Goal: Task Accomplishment & Management: Complete application form

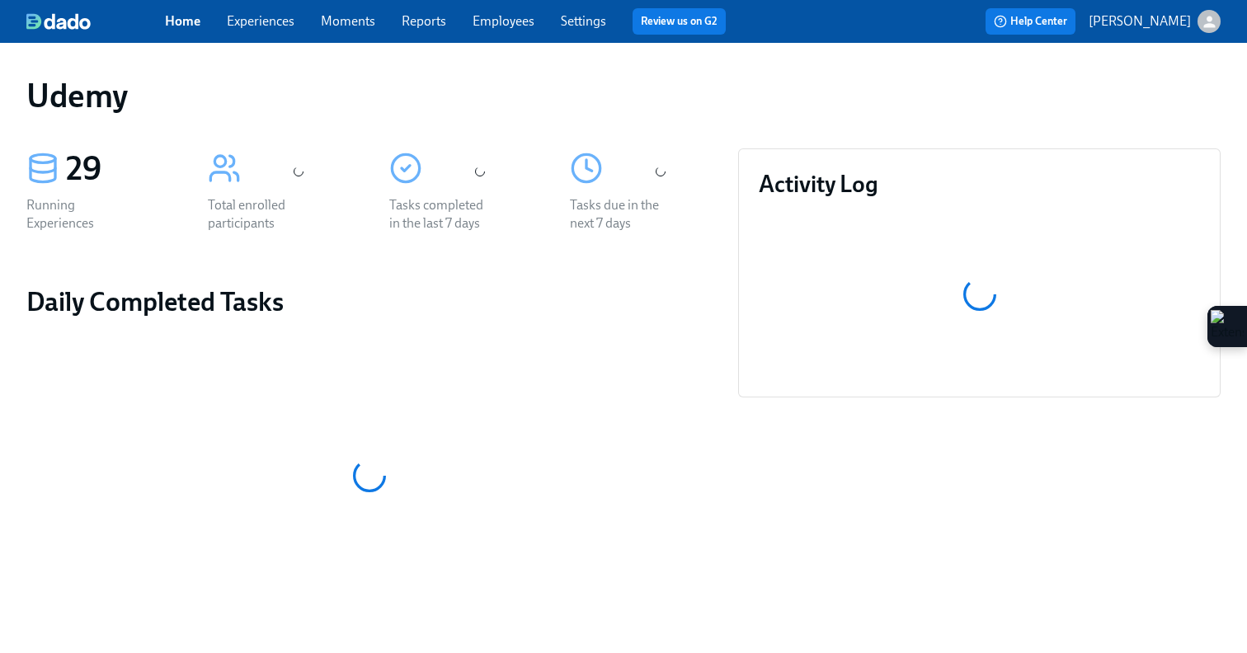
click at [248, 7] on div "Home Experiences Moments Reports Employees Settings Review us on G2 Help Center…" at bounding box center [623, 21] width 1247 height 43
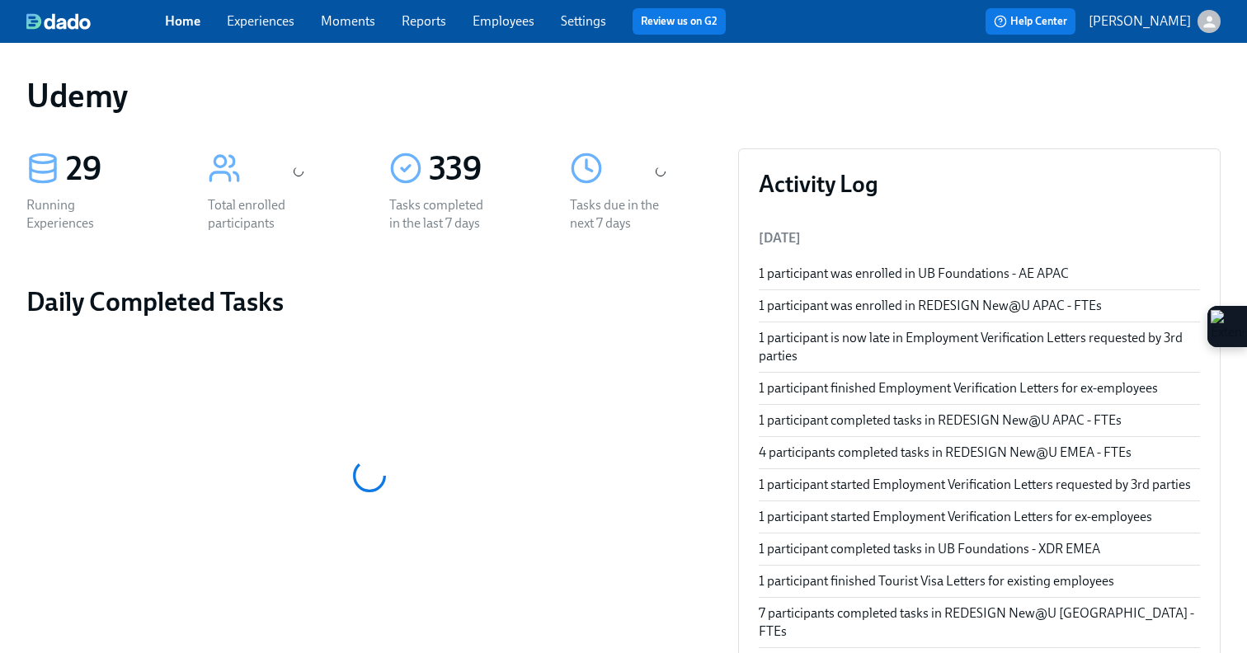
click at [250, 26] on link "Experiences" at bounding box center [261, 21] width 68 height 16
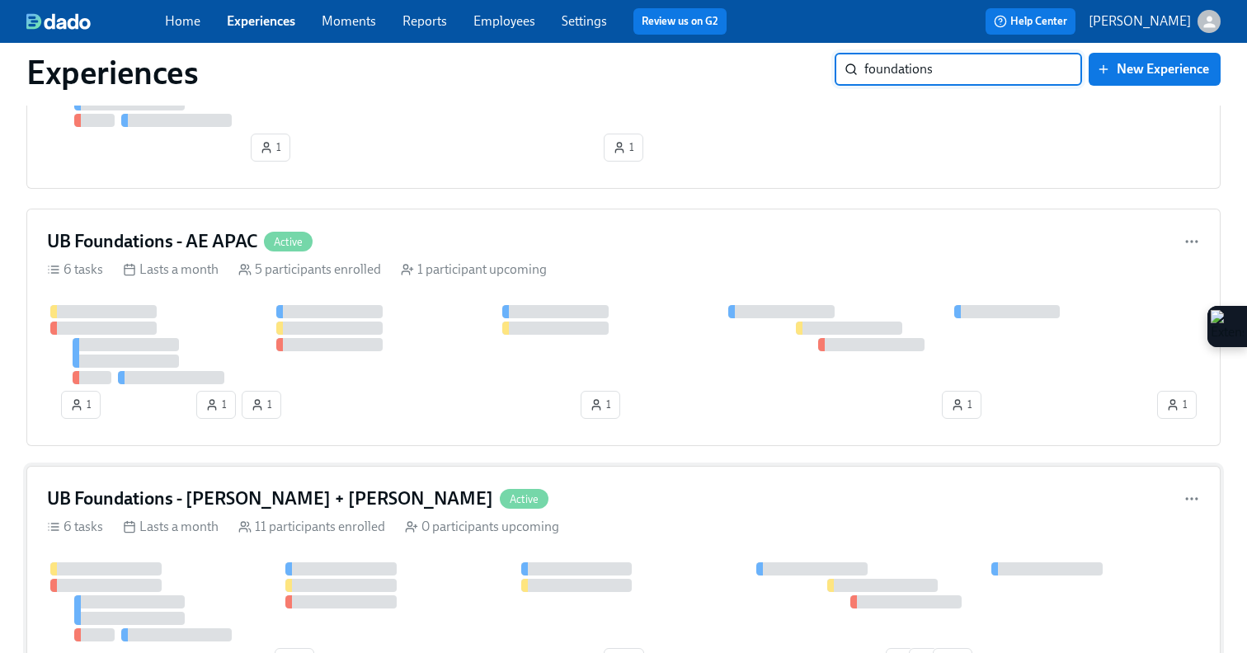
type input "foundations"
click at [540, 262] on div "UB Foundations - XDR NAMER + LATAM Active 6 tasks Lasts a month 3 participants …" at bounding box center [623, 584] width 1195 height 2297
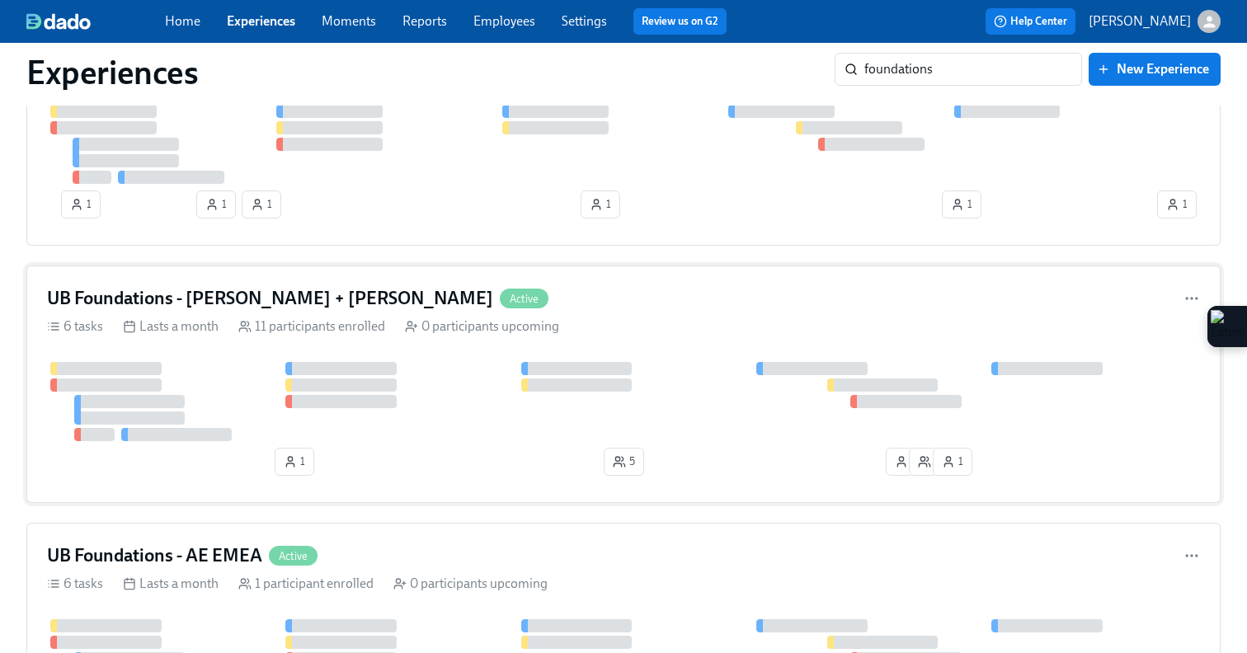
click at [469, 317] on div "UB Foundations - [PERSON_NAME] + LATAM Active 6 tasks Lasts a month 11 particip…" at bounding box center [623, 385] width 1195 height 238
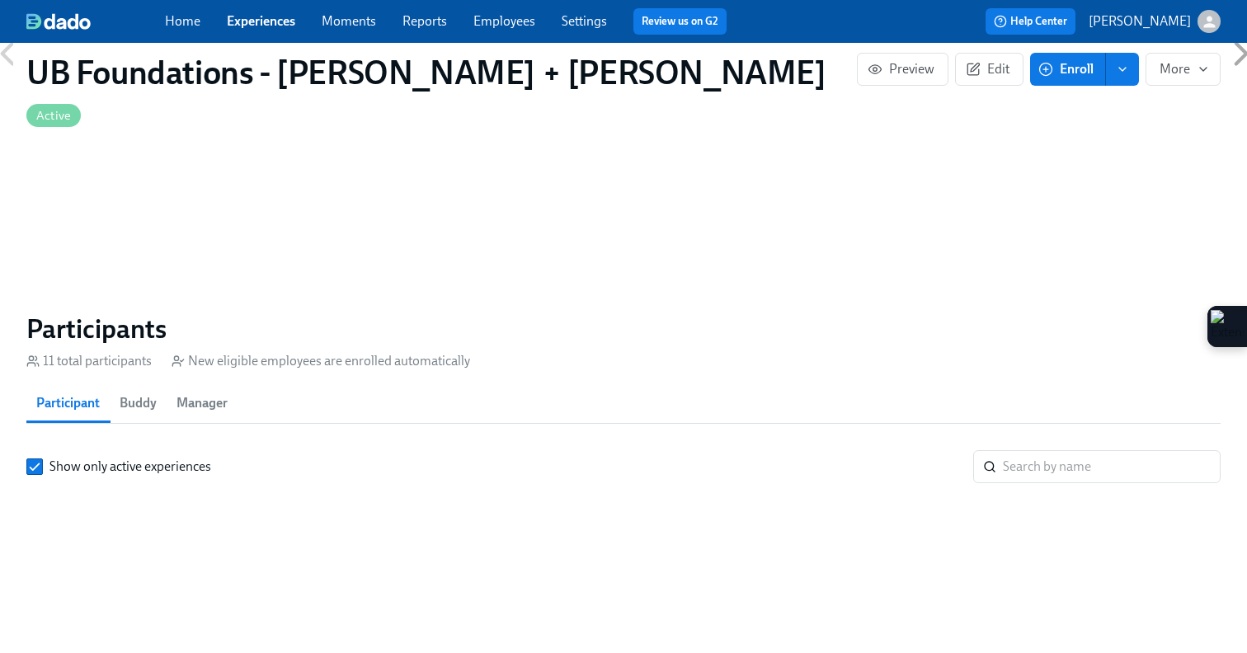
scroll to position [0, 5208]
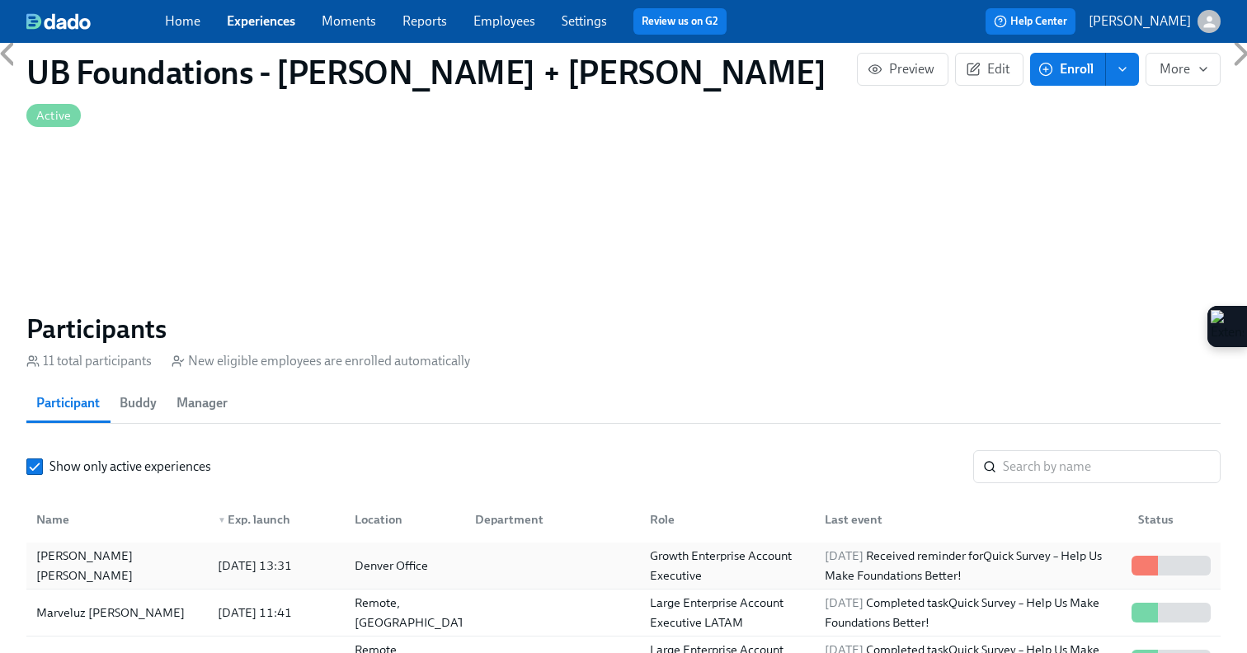
click at [151, 549] on div "[PERSON_NAME] [PERSON_NAME]" at bounding box center [117, 565] width 175 height 33
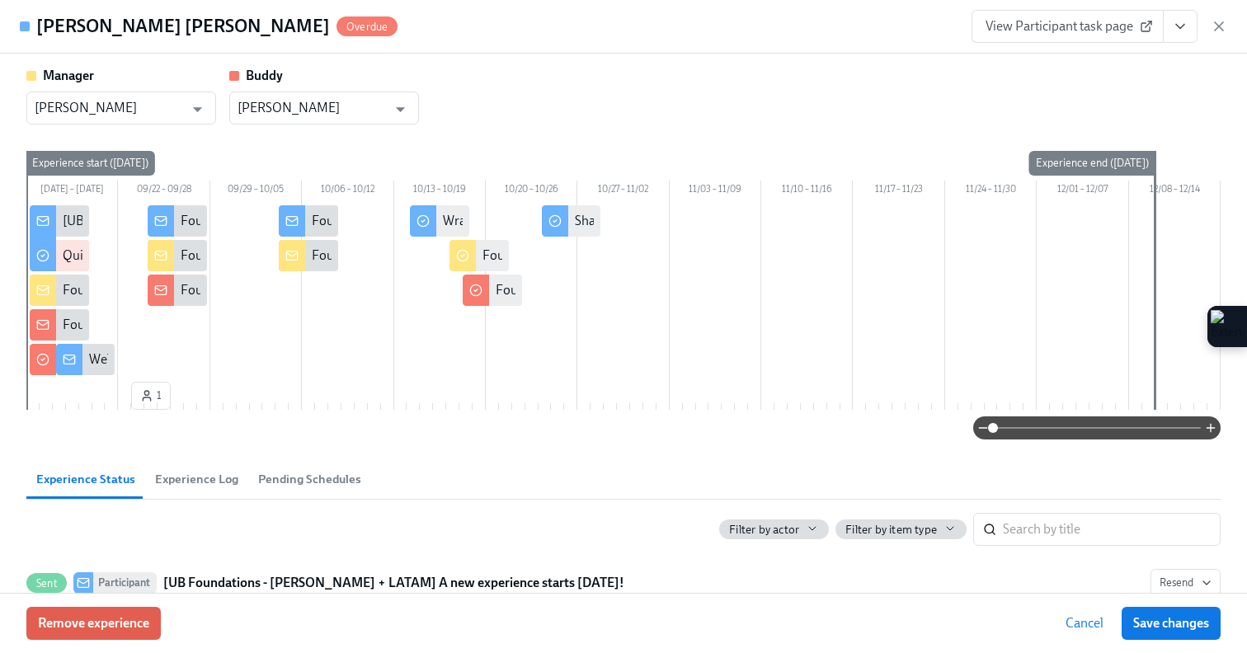
click at [54, 167] on div "Experience start ([DATE])" at bounding box center [91, 163] width 130 height 25
drag, startPoint x: 158, startPoint y: 397, endPoint x: 101, endPoint y: 398, distance: 57.8
click at [101, 398] on div "[DATE] – [DATE] 09/22 – 09/28 09/29 – 10/05 10/06 – 10/12 10/13 – 10/19 10/20 –…" at bounding box center [623, 284] width 1195 height 266
click at [186, 475] on span "Experience Log" at bounding box center [196, 479] width 83 height 19
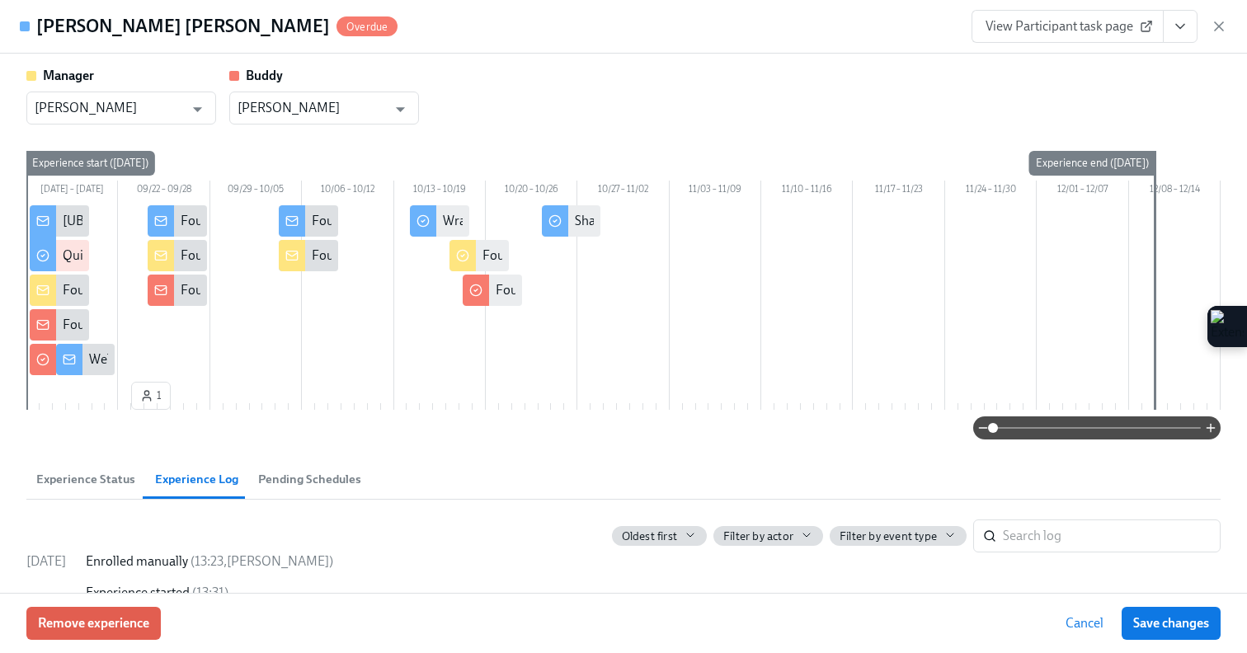
drag, startPoint x: 150, startPoint y: 395, endPoint x: 126, endPoint y: 397, distance: 24.0
click at [126, 397] on div "[DATE] – [DATE] 09/22 – 09/28 09/29 – 10/05 10/06 – 10/12 10/13 – 10/19 10/20 –…" at bounding box center [623, 284] width 1195 height 266
click at [145, 398] on icon "button" at bounding box center [146, 399] width 7 height 3
drag, startPoint x: 145, startPoint y: 397, endPoint x: 115, endPoint y: 397, distance: 30.5
click at [115, 397] on div "[DATE] – [DATE] 09/22 – 09/28 09/29 – 10/05 10/06 – 10/12 10/13 – 10/19 10/20 –…" at bounding box center [623, 284] width 1195 height 266
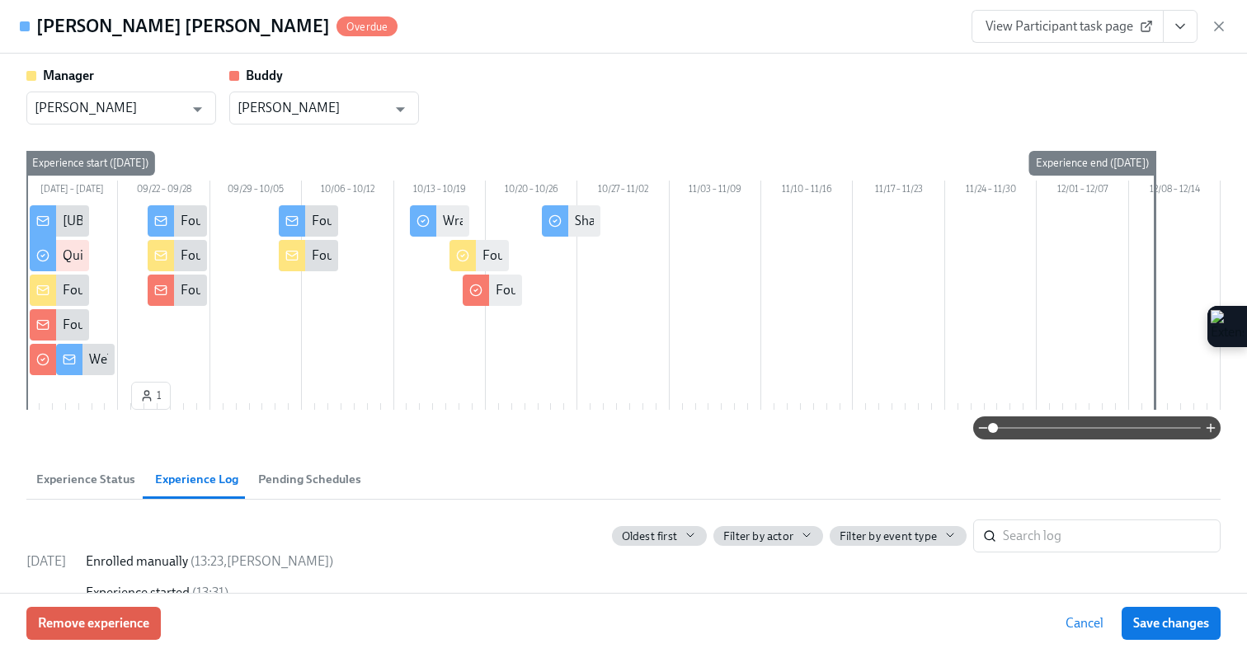
drag, startPoint x: 141, startPoint y: 393, endPoint x: 87, endPoint y: 390, distance: 53.7
click at [87, 390] on div "[DATE] – [DATE] 09/22 – 09/28 09/29 – 10/05 10/06 – 10/12 10/13 – 10/19 10/20 –…" at bounding box center [623, 284] width 1195 height 266
click at [96, 473] on span "Experience Status" at bounding box center [85, 479] width 99 height 19
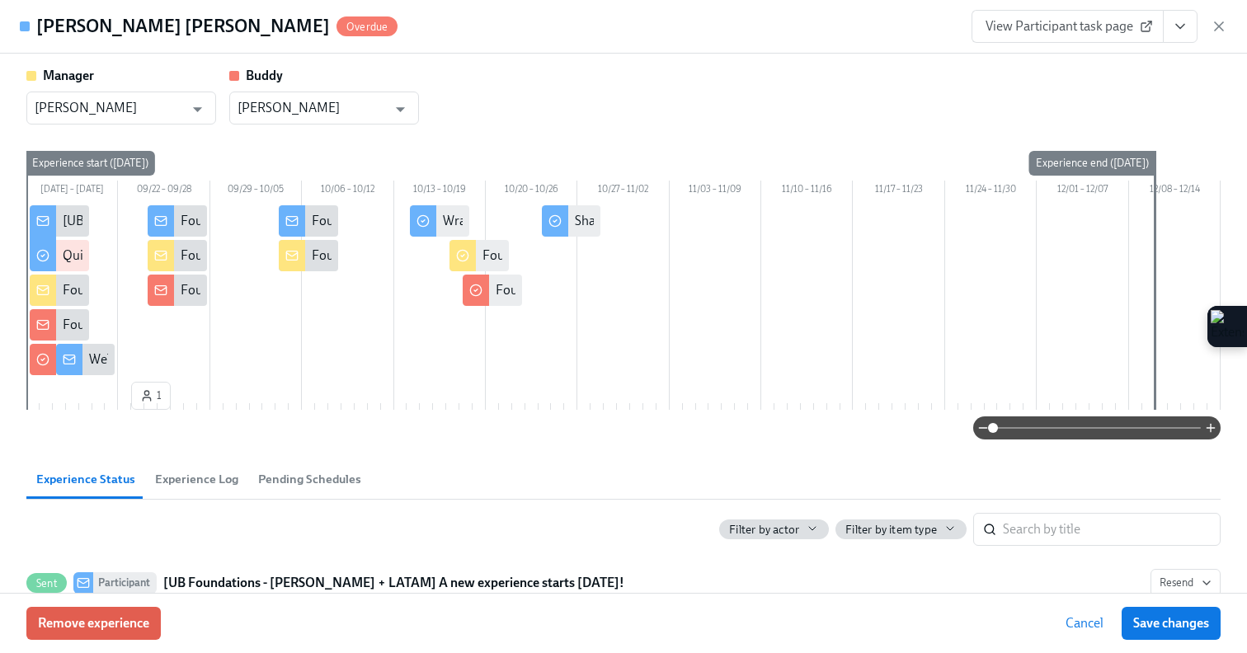
click at [169, 491] on button "Experience Log" at bounding box center [196, 480] width 103 height 40
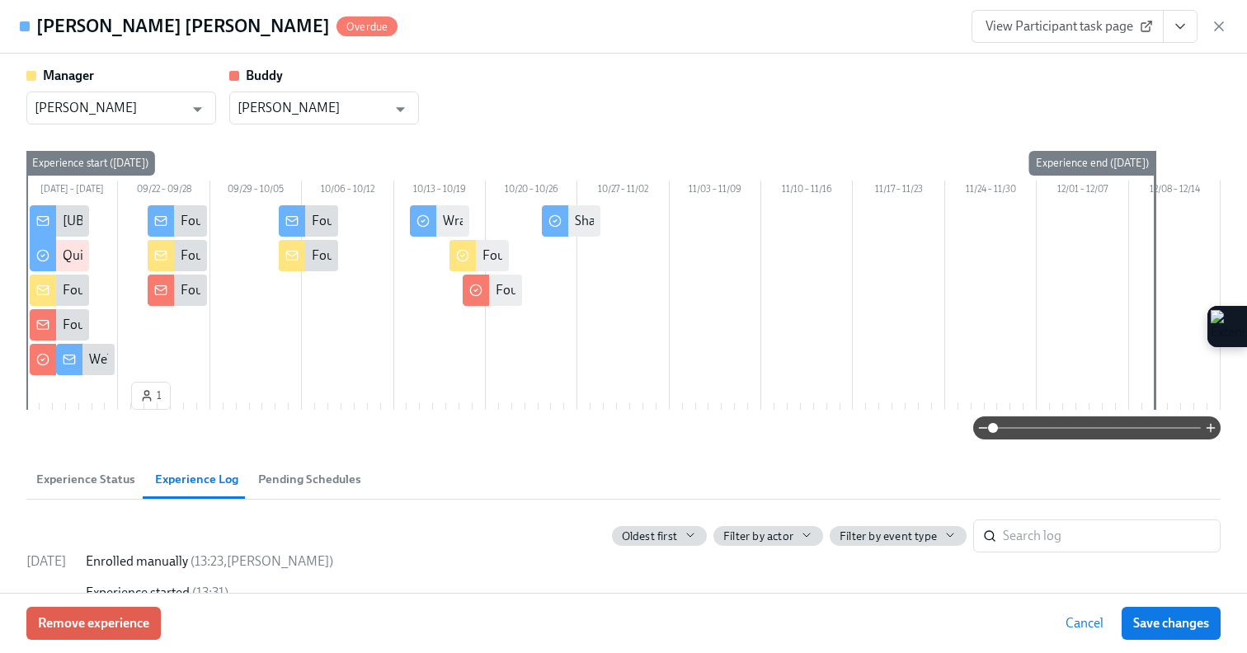
click at [112, 476] on span "Experience Status" at bounding box center [85, 479] width 99 height 19
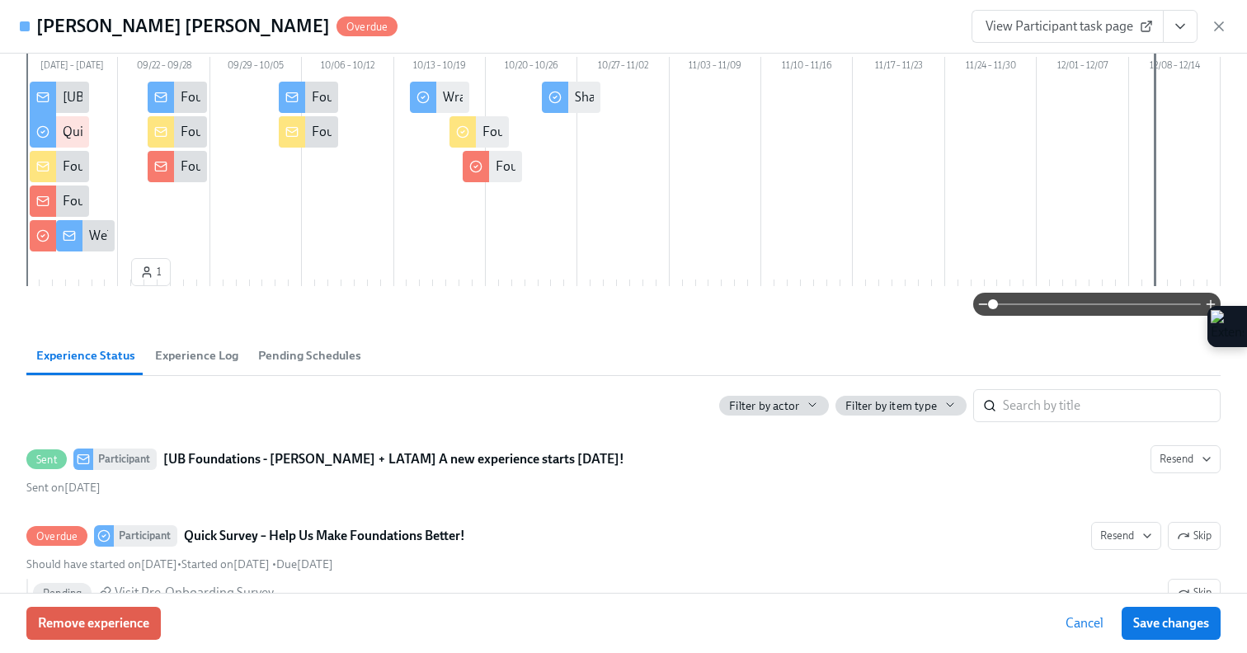
scroll to position [125, 0]
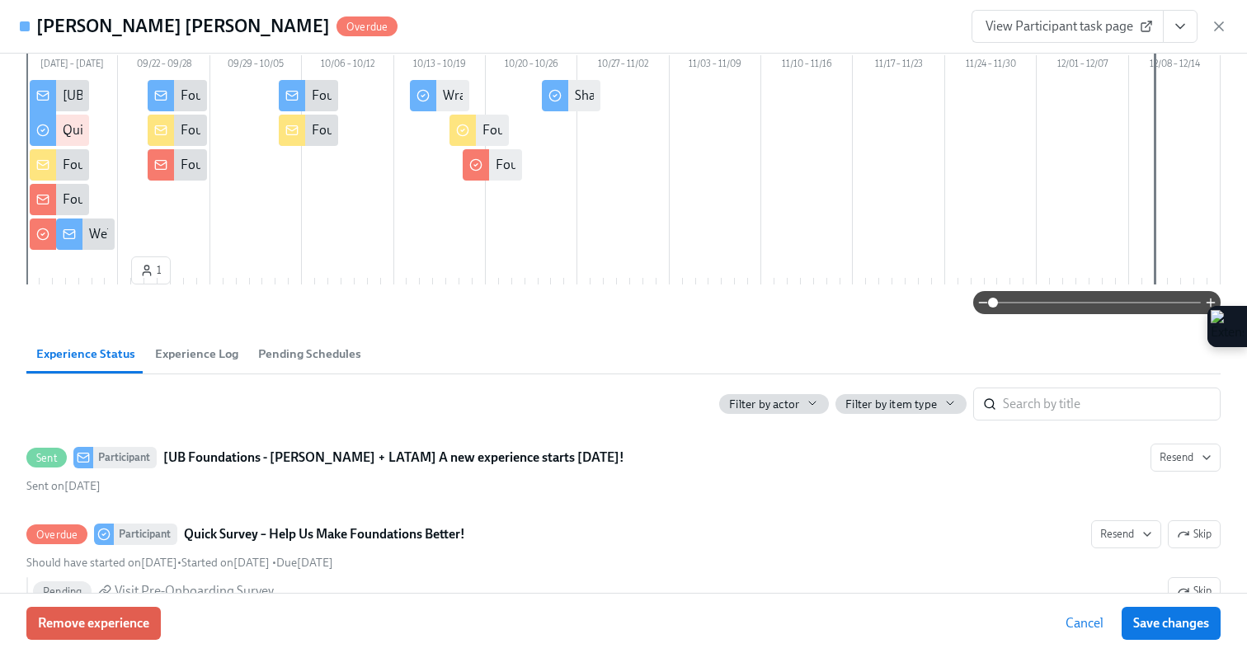
drag, startPoint x: 149, startPoint y: 270, endPoint x: 100, endPoint y: 266, distance: 49.6
click at [100, 266] on div "[DATE] – [DATE] 09/22 – 09/28 09/29 – 10/05 10/06 – 10/12 10/13 – 10/19 10/20 –…" at bounding box center [623, 159] width 1195 height 266
click at [136, 270] on button "1" at bounding box center [151, 271] width 40 height 28
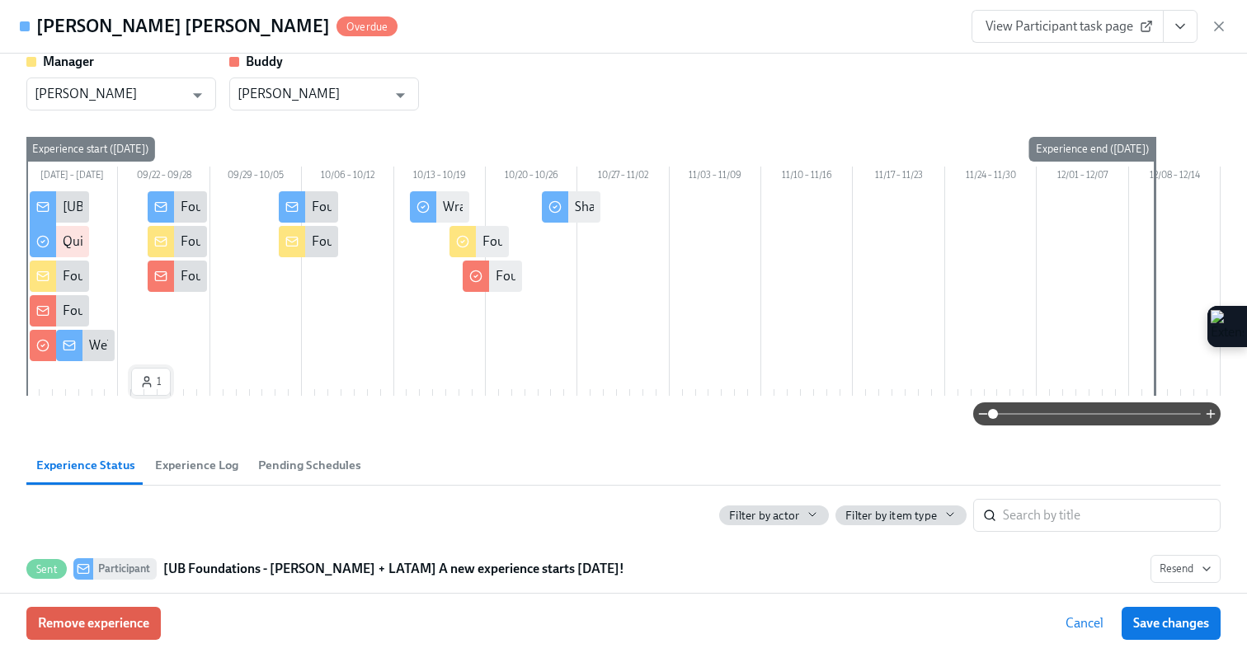
scroll to position [0, 0]
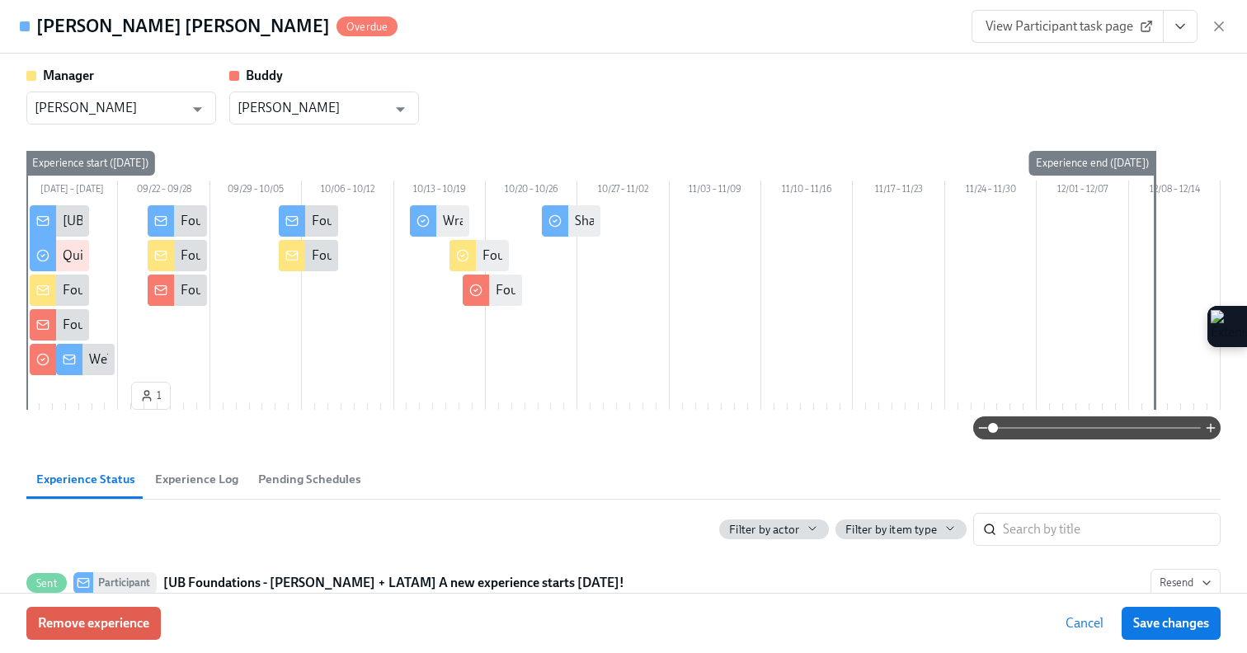
click at [1000, 27] on span "View Participant task page" at bounding box center [1068, 26] width 164 height 17
click at [175, 490] on button "Experience Log" at bounding box center [196, 480] width 103 height 40
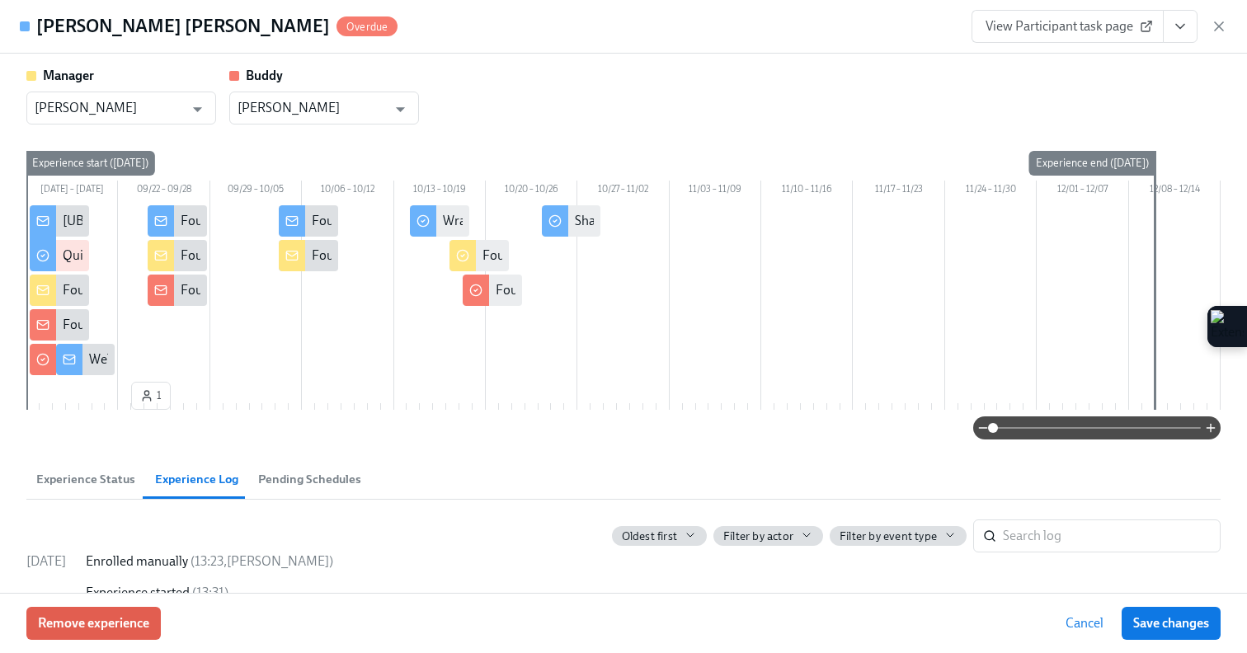
click at [127, 157] on div "Experience start ([DATE])" at bounding box center [91, 163] width 130 height 25
drag, startPoint x: 150, startPoint y: 405, endPoint x: 85, endPoint y: 402, distance: 65.3
click at [85, 402] on div "[DATE] – [DATE] 09/22 – 09/28 09/29 – 10/05 10/06 – 10/12 10/13 – 10/19 10/20 –…" at bounding box center [623, 284] width 1195 height 266
click at [143, 392] on icon "button" at bounding box center [146, 395] width 13 height 13
drag, startPoint x: 143, startPoint y: 392, endPoint x: 75, endPoint y: 387, distance: 67.8
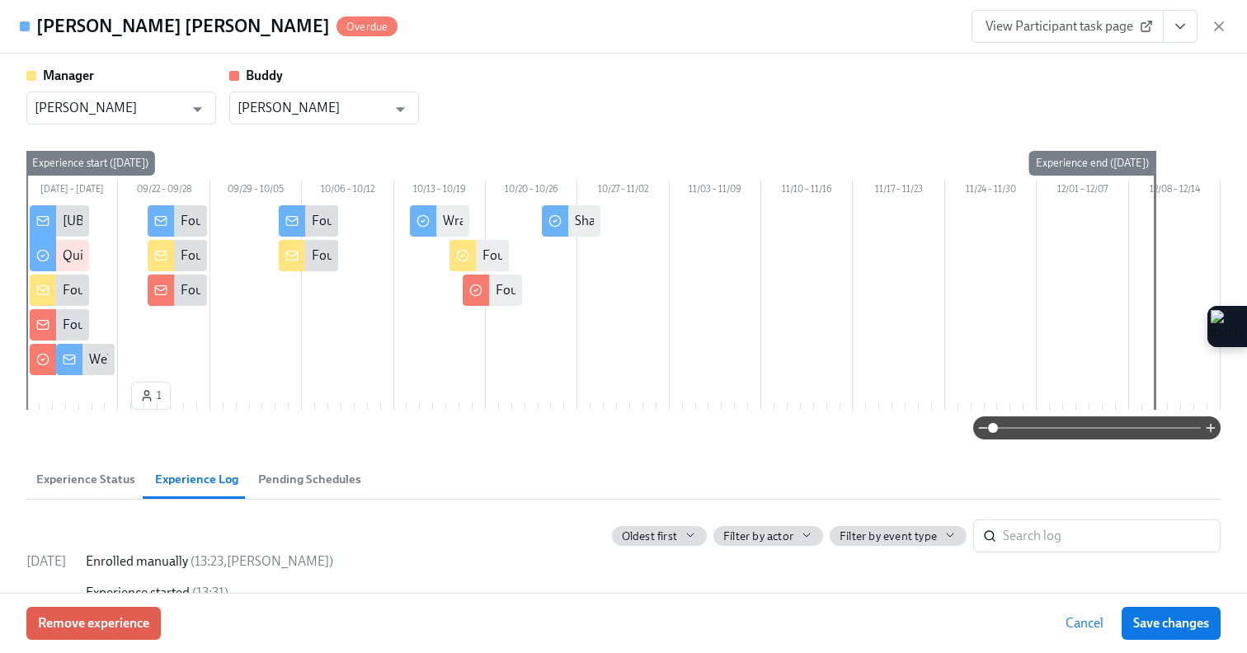
click at [75, 387] on div "[DATE] – [DATE] 09/22 – 09/28 09/29 – 10/05 10/06 – 10/12 10/13 – 10/19 10/20 –…" at bounding box center [623, 284] width 1195 height 266
click at [1184, 30] on icon "View task page" at bounding box center [1180, 26] width 17 height 17
click at [566, 88] on div "Manager [PERSON_NAME] ​ [PERSON_NAME] ​" at bounding box center [623, 96] width 1195 height 58
click at [108, 168] on div "Experience start ([DATE])" at bounding box center [91, 163] width 130 height 25
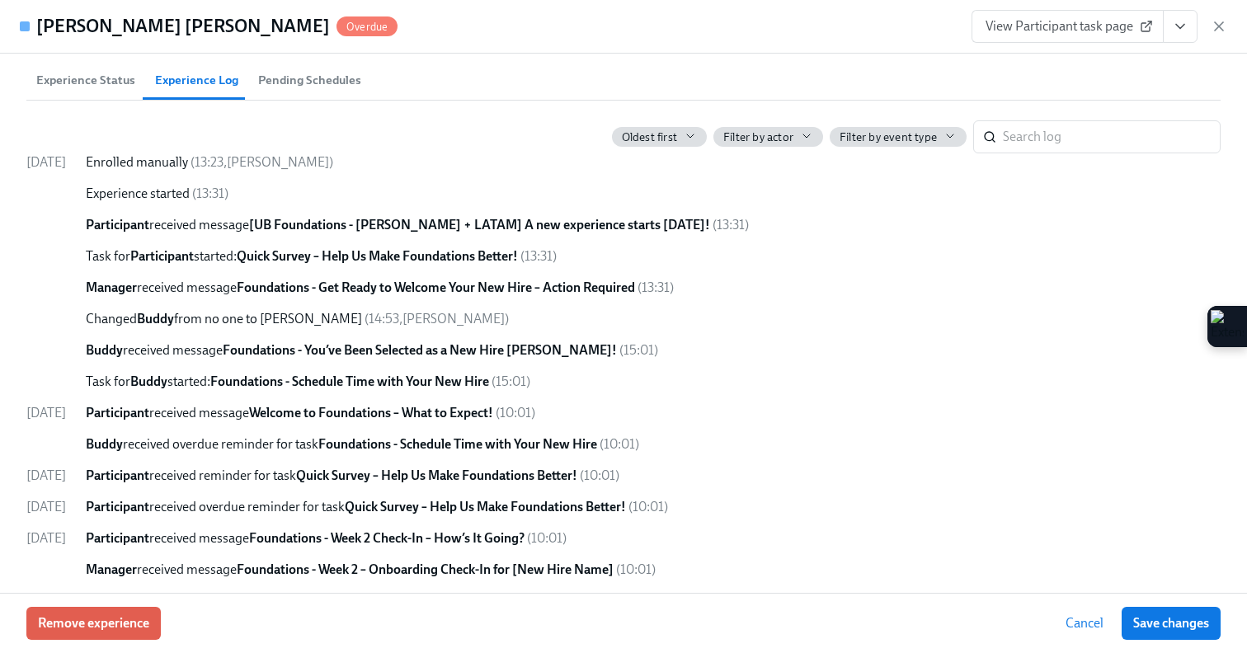
scroll to position [436, 0]
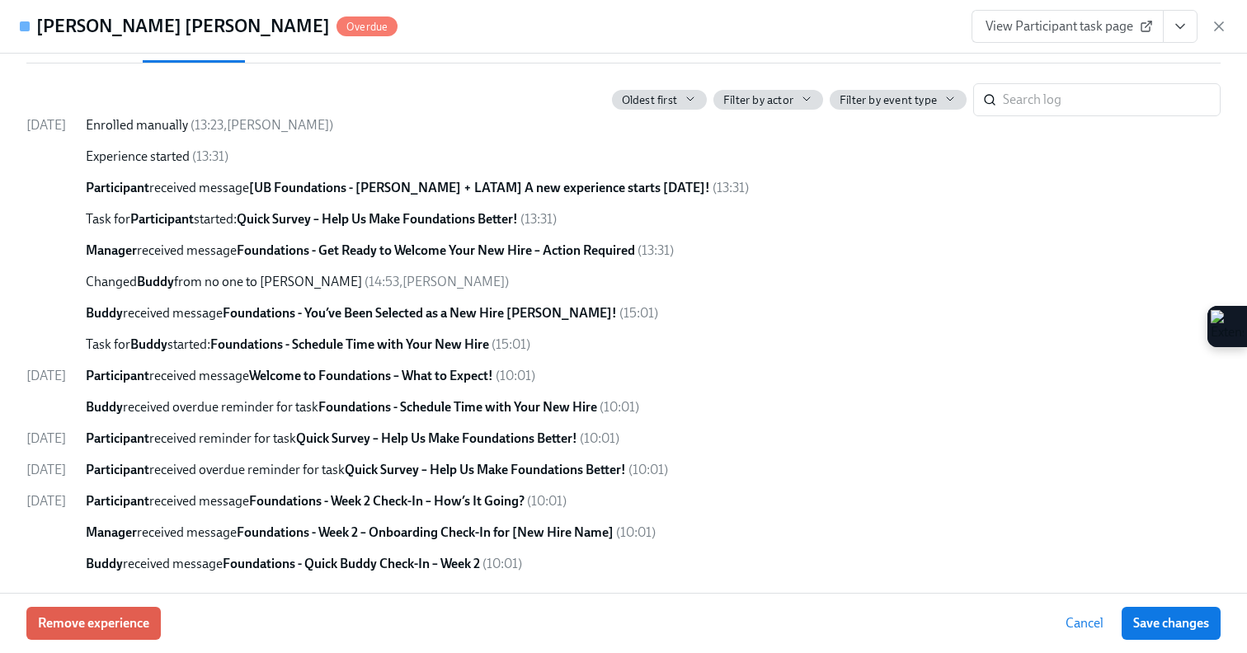
click at [887, 97] on span "Filter by event type" at bounding box center [888, 100] width 97 height 16
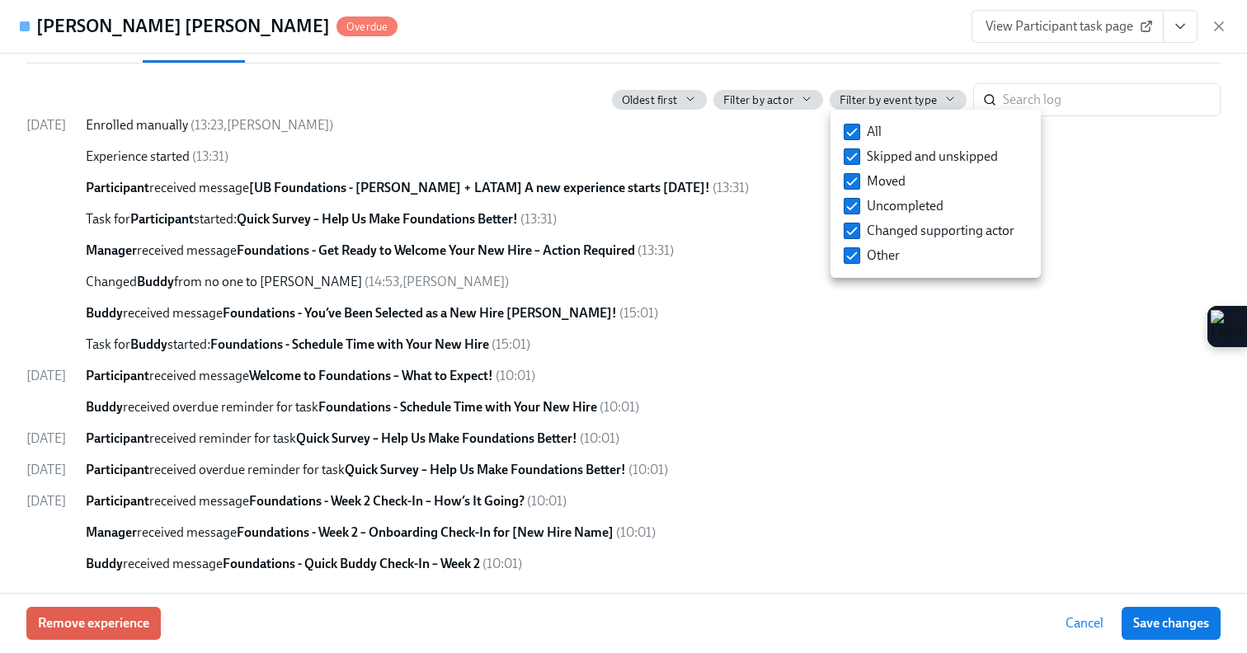
click at [532, 153] on div at bounding box center [623, 326] width 1247 height 653
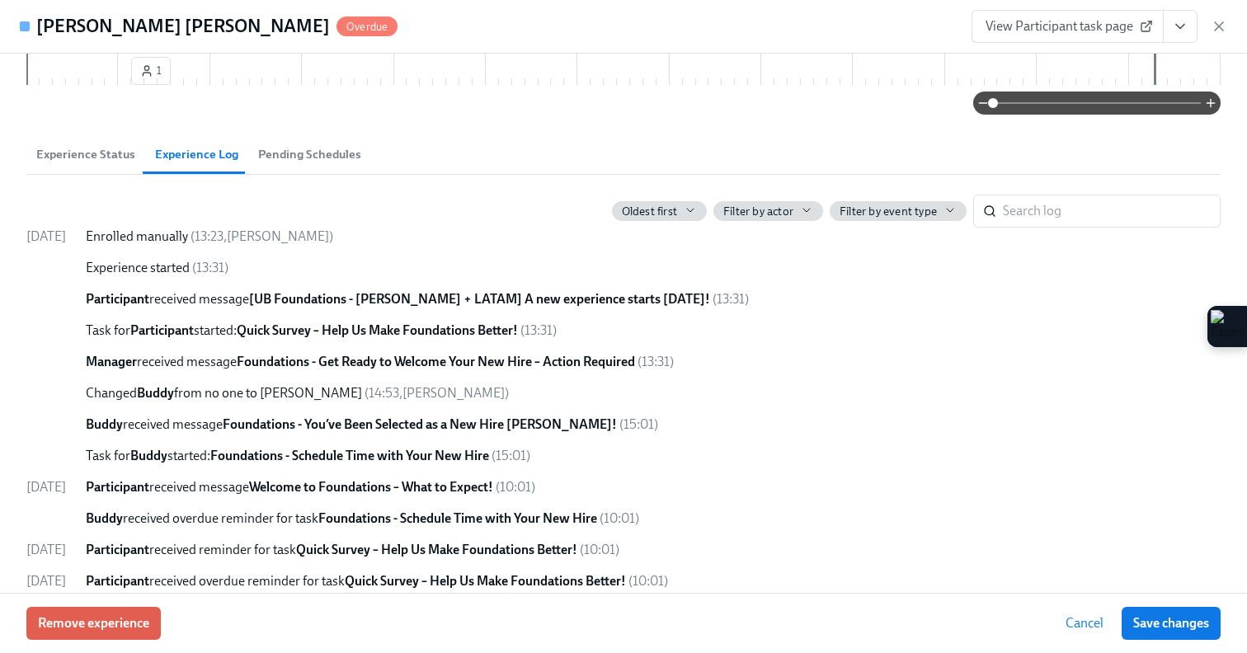
scroll to position [238, 0]
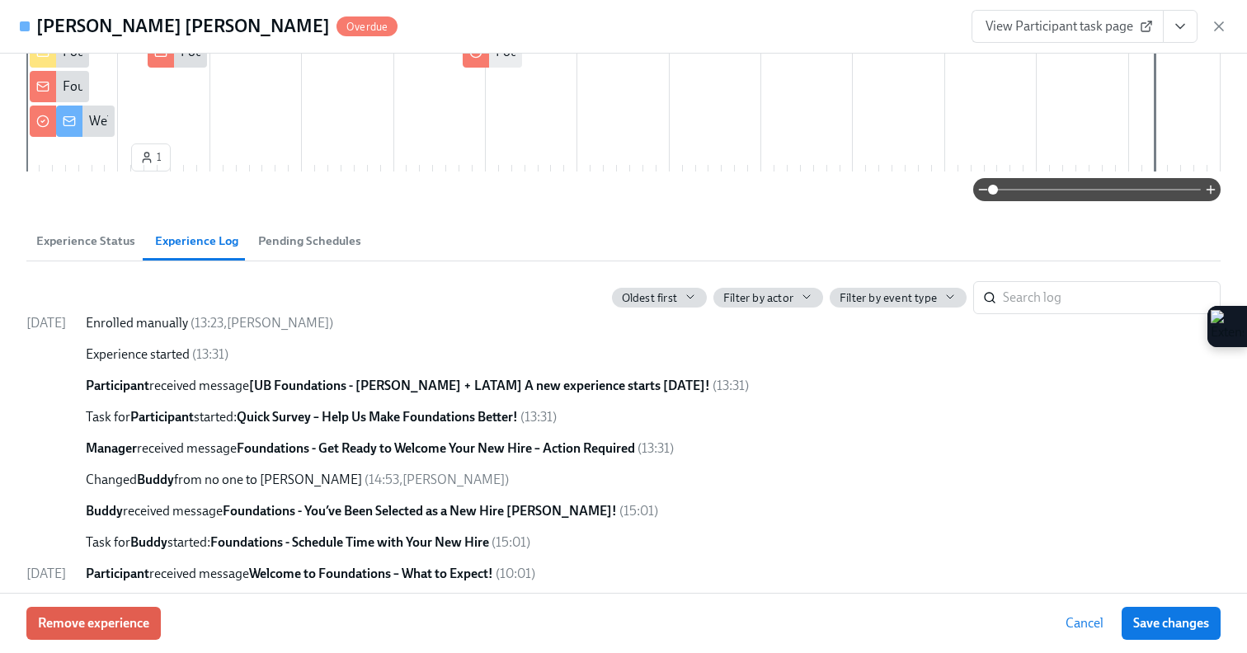
click at [88, 243] on span "Experience Status" at bounding box center [85, 241] width 99 height 19
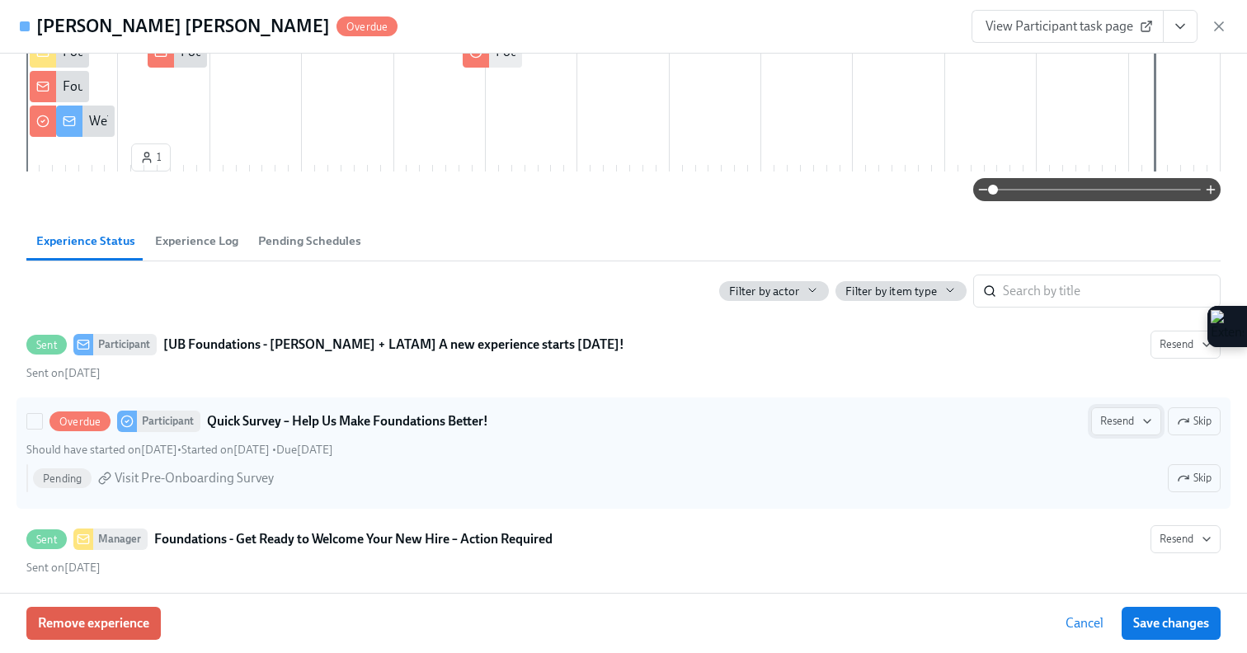
click at [1111, 430] on button "Resend" at bounding box center [1127, 422] width 70 height 28
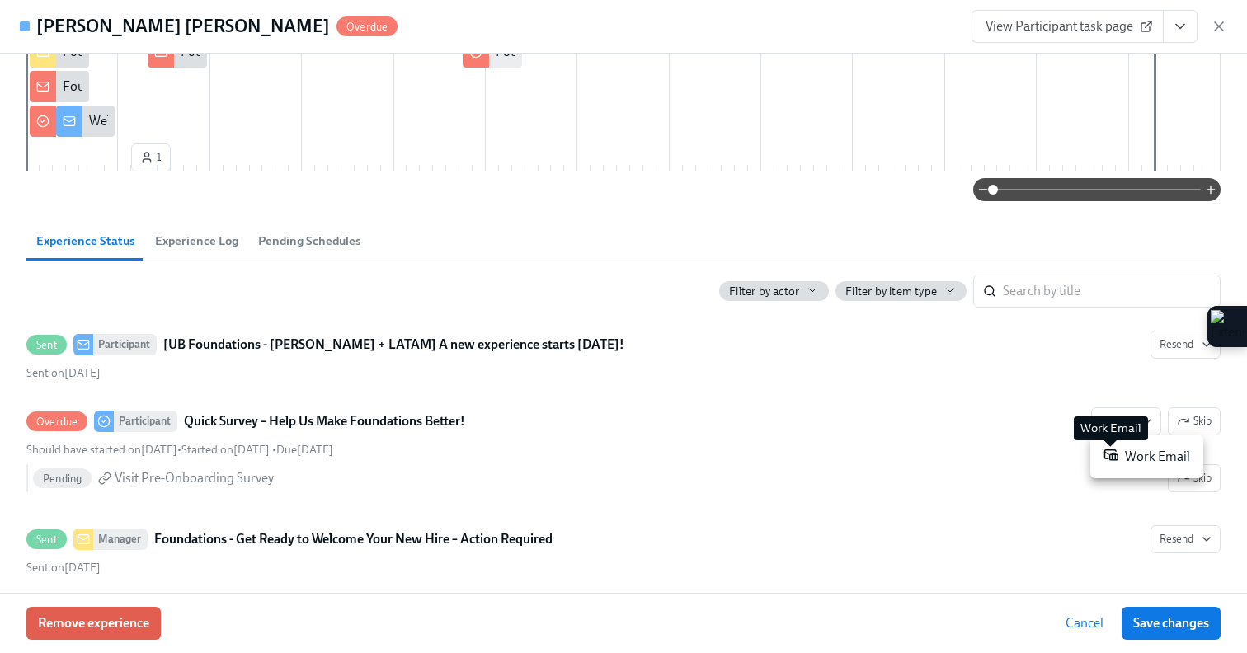
click at [1113, 460] on icon at bounding box center [1112, 455] width 13 height 10
click at [513, 294] on div at bounding box center [623, 326] width 1247 height 653
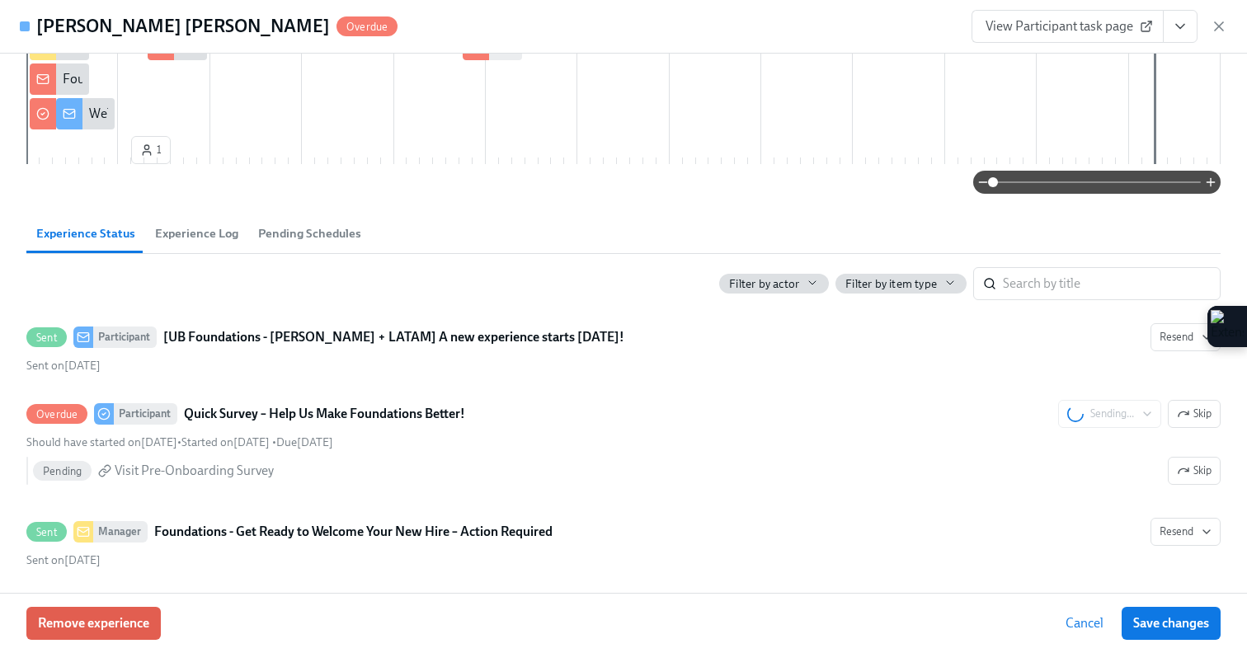
scroll to position [0, 0]
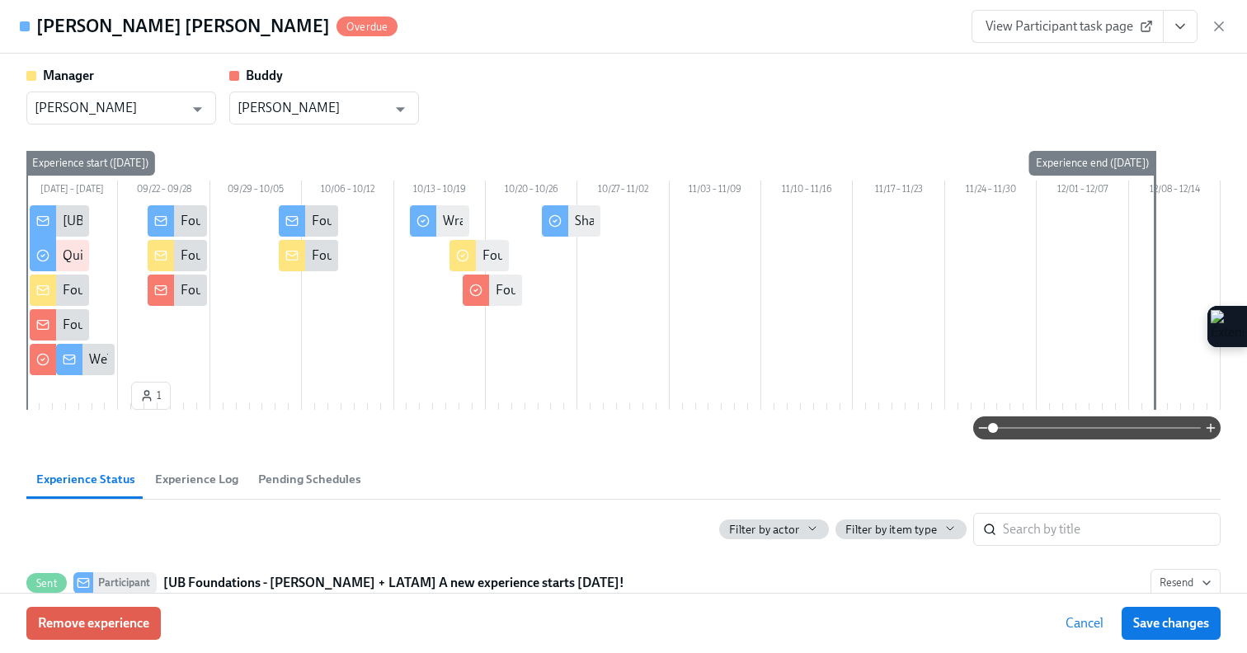
drag, startPoint x: 154, startPoint y: 399, endPoint x: 107, endPoint y: 394, distance: 47.3
click at [107, 394] on div "[DATE] – [DATE] 09/22 – 09/28 09/29 – 10/05 10/06 – 10/12 10/13 – 10/19 10/20 –…" at bounding box center [623, 284] width 1195 height 266
click at [77, 402] on div "[DATE] – [DATE] 09/22 – 09/28 09/29 – 10/05 10/06 – 10/12 10/13 – 10/19 10/20 –…" at bounding box center [623, 284] width 1195 height 266
drag, startPoint x: 152, startPoint y: 398, endPoint x: 73, endPoint y: 397, distance: 79.2
click at [73, 397] on div "[DATE] – [DATE] 09/22 – 09/28 09/29 – 10/05 10/06 – 10/12 10/13 – 10/19 10/20 –…" at bounding box center [623, 284] width 1195 height 266
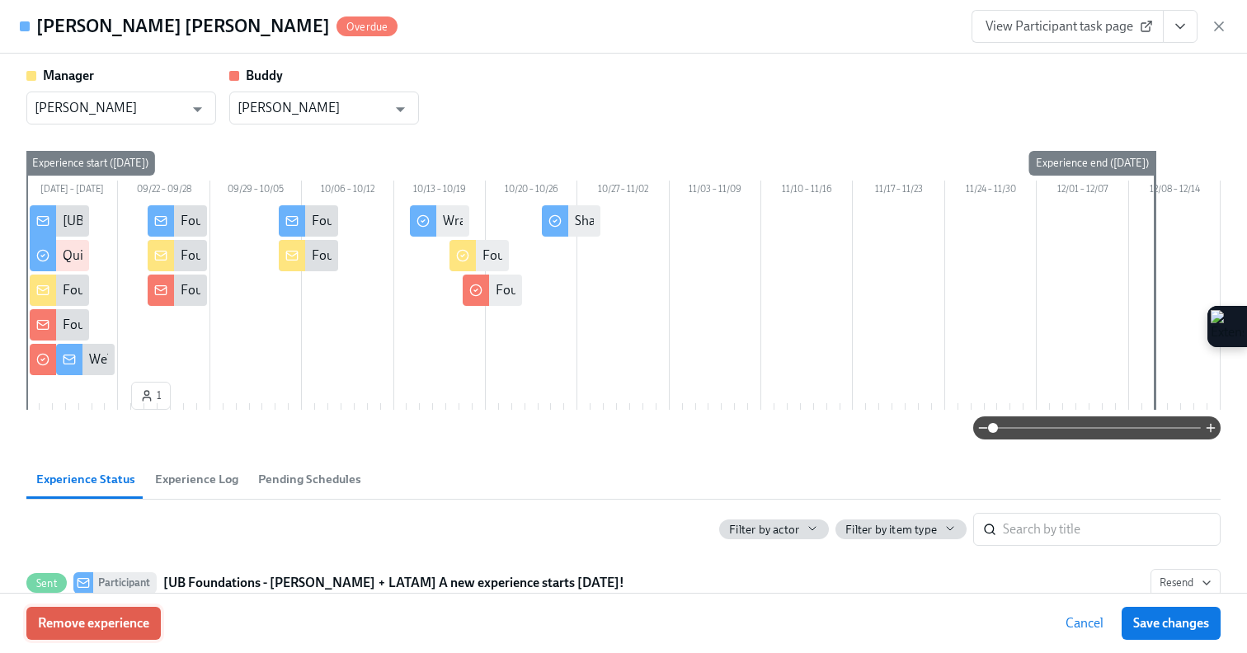
click at [120, 615] on span "Remove experience" at bounding box center [93, 623] width 111 height 17
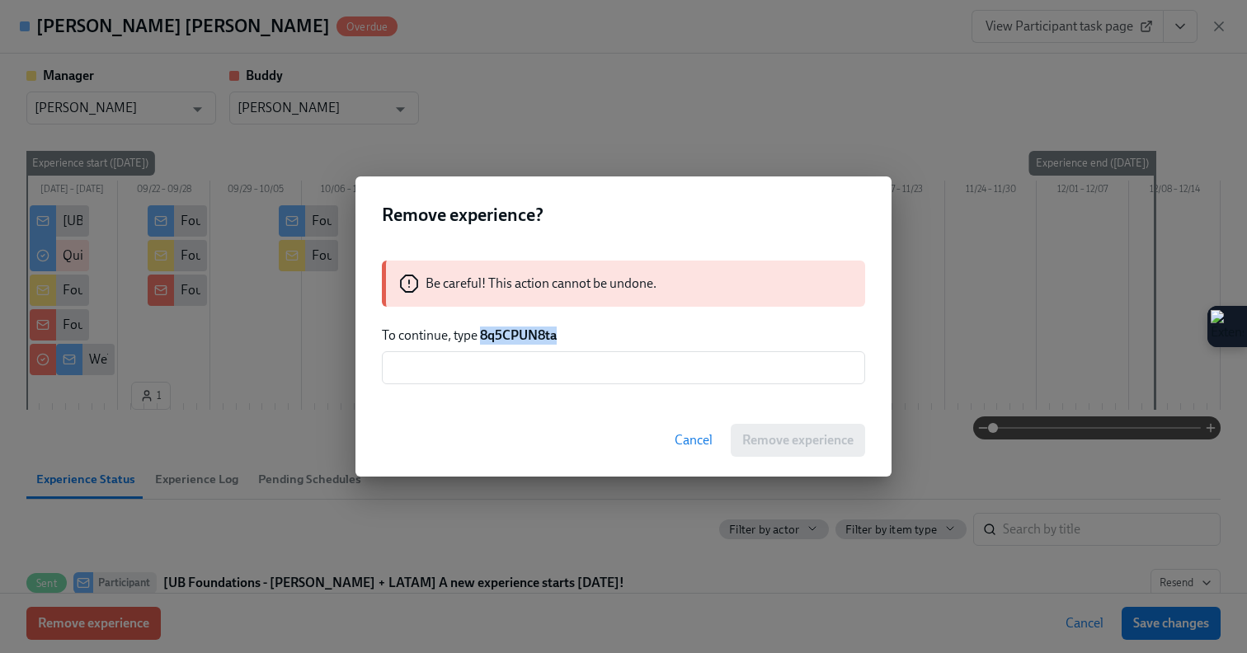
drag, startPoint x: 562, startPoint y: 341, endPoint x: 483, endPoint y: 338, distance: 78.4
click at [483, 338] on p "To continue, type 8q5CPUN8ta" at bounding box center [623, 336] width 483 height 18
copy strong "8q5CPUN8ta"
click at [483, 375] on input "text" at bounding box center [623, 367] width 483 height 33
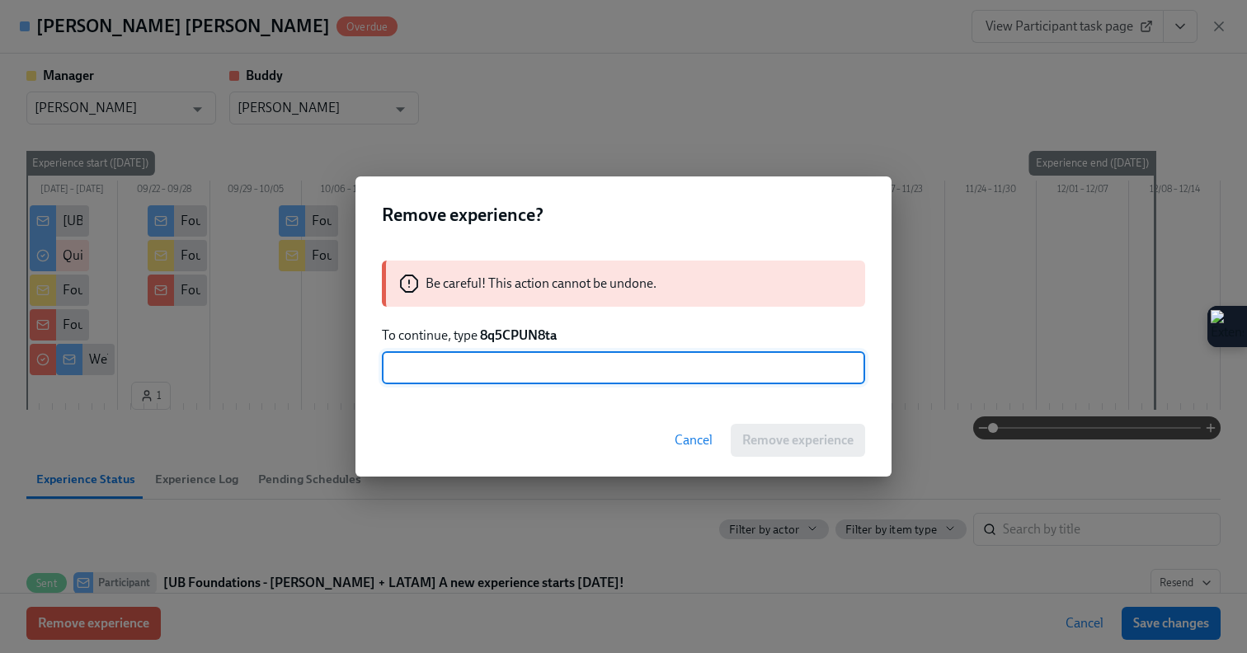
paste input "8q5CPUN8ta"
type input "8q5CPUN8ta"
click at [817, 442] on span "Remove experience" at bounding box center [798, 440] width 111 height 17
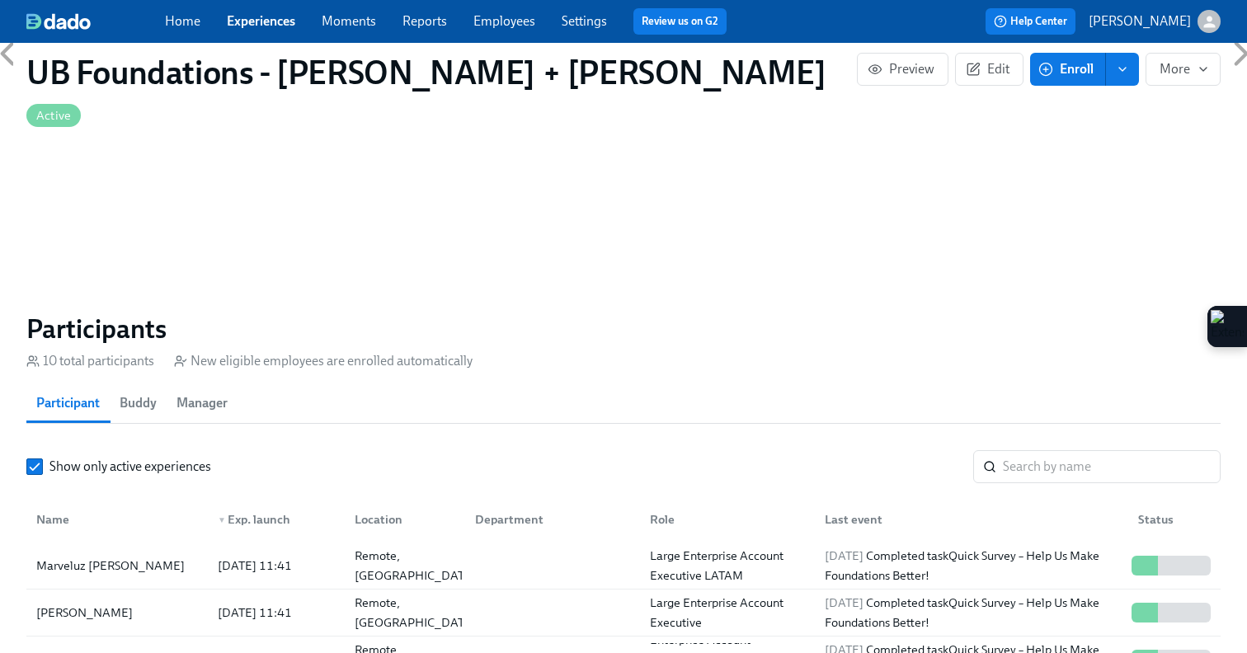
scroll to position [0, 5571]
click at [1059, 74] on span "Enroll" at bounding box center [1068, 69] width 52 height 17
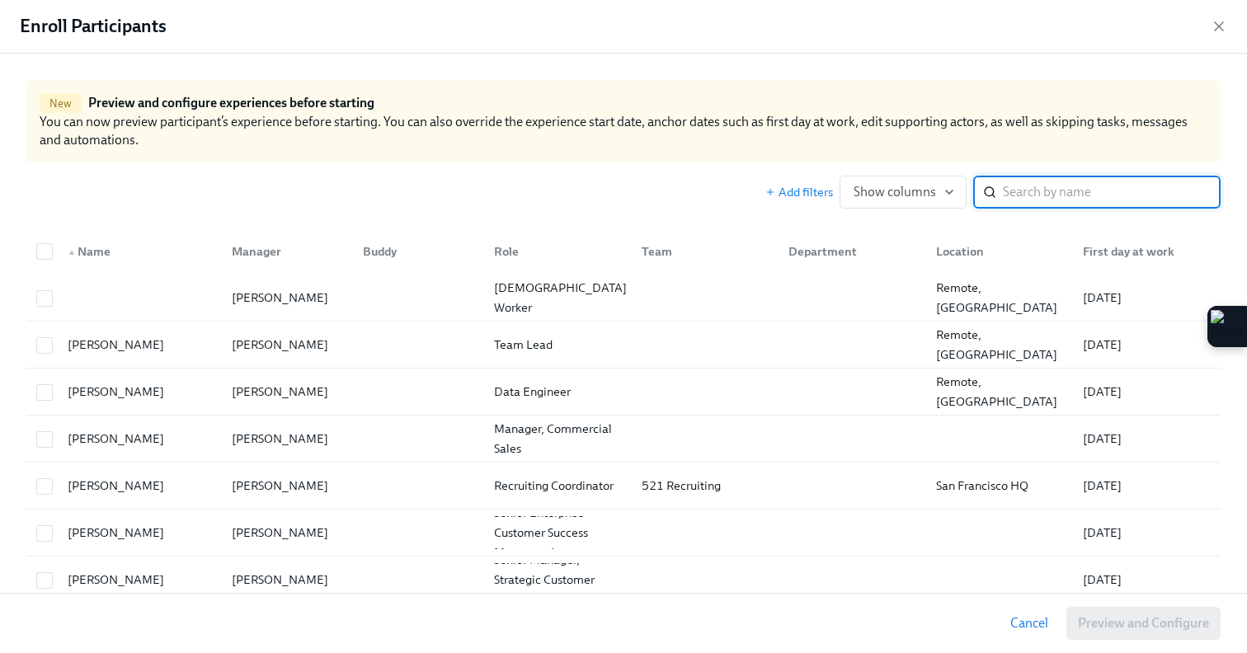
click at [1024, 186] on input "search" at bounding box center [1112, 192] width 218 height 33
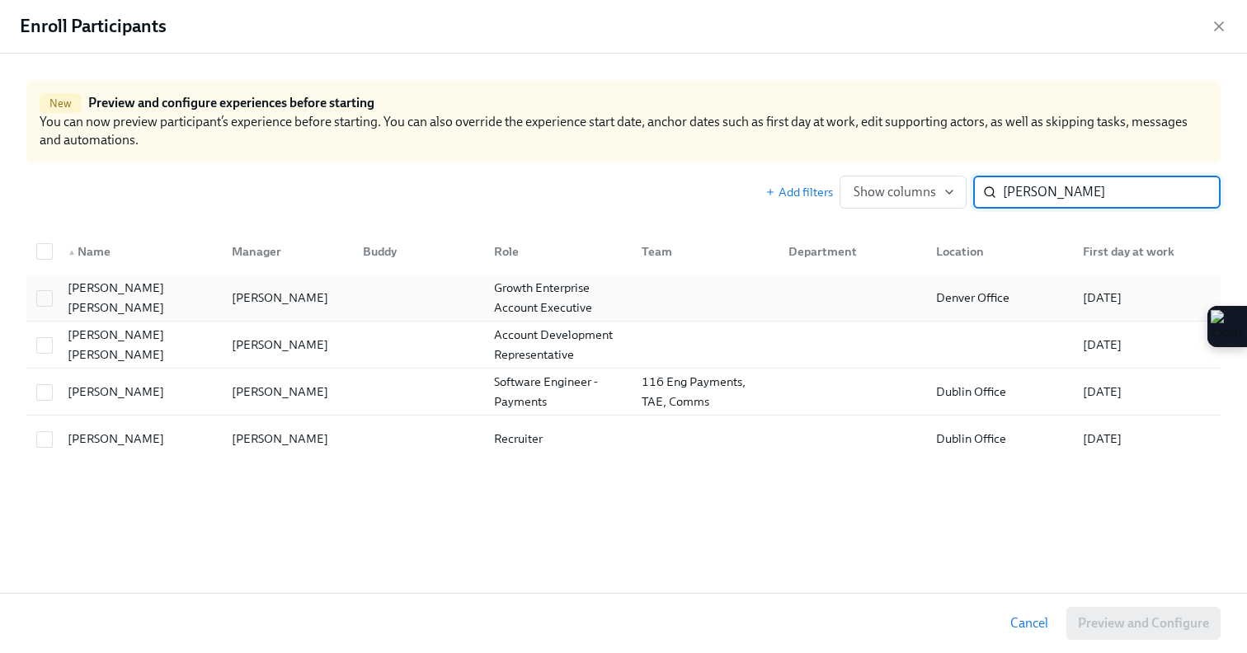
type input "[PERSON_NAME]"
click at [219, 304] on div "[PERSON_NAME]" at bounding box center [284, 297] width 131 height 33
checkbox input "true"
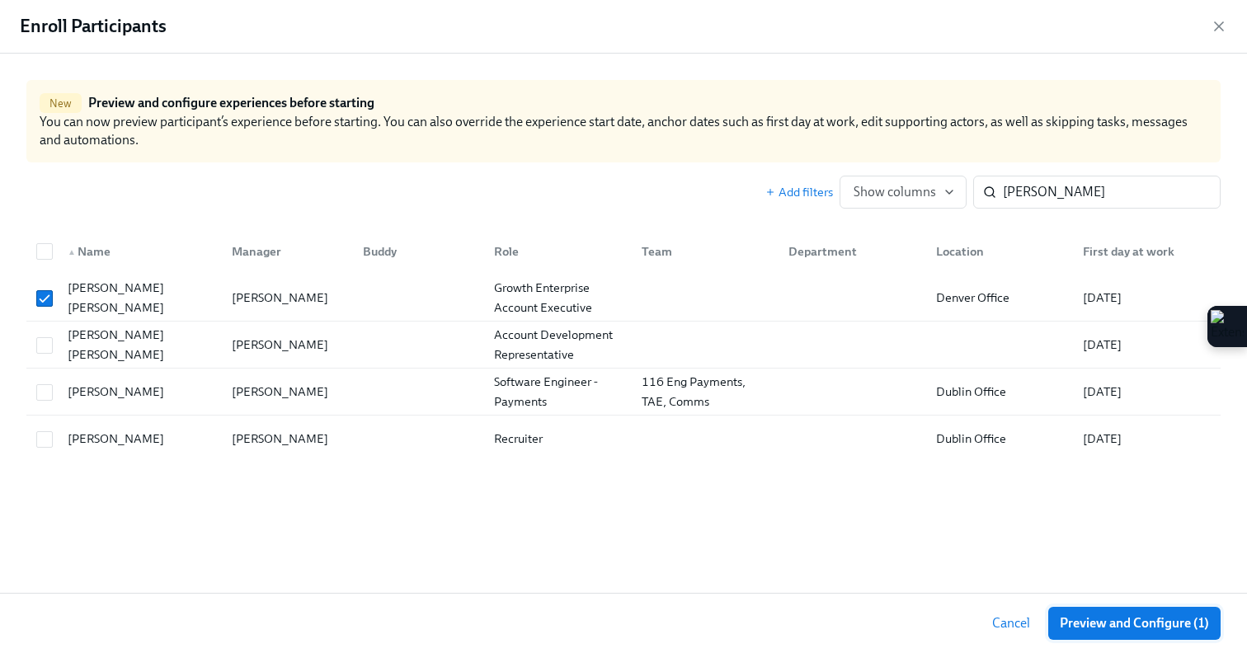
click at [1087, 620] on span "Preview and Configure (1)" at bounding box center [1134, 623] width 149 height 17
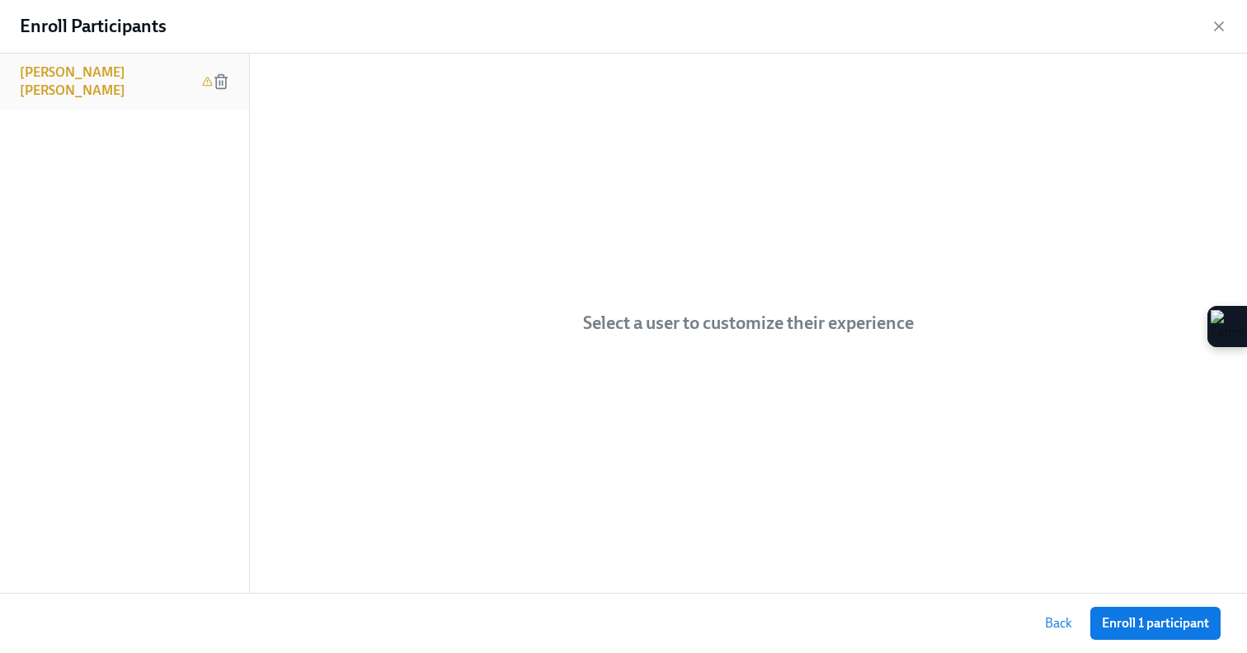
click at [150, 72] on div "[PERSON_NAME] [PERSON_NAME]" at bounding box center [124, 82] width 249 height 56
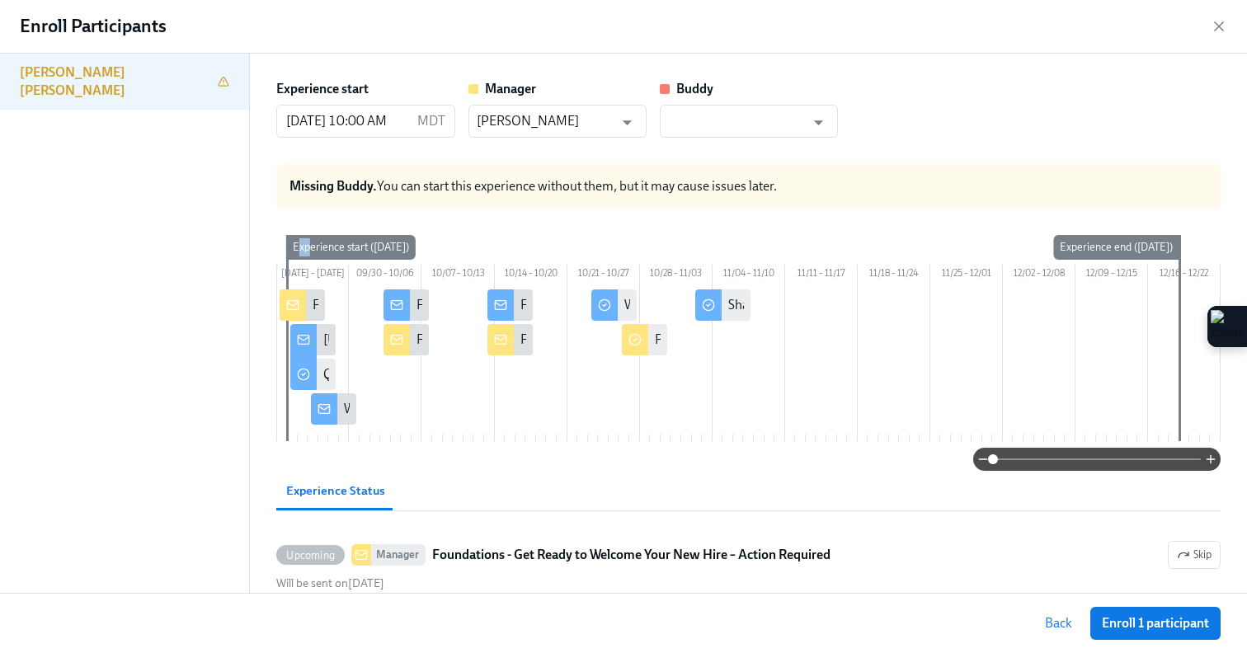
drag, startPoint x: 299, startPoint y: 250, endPoint x: 311, endPoint y: 250, distance: 12.4
click at [311, 250] on div "Experience start ([DATE])" at bounding box center [351, 247] width 130 height 25
drag, startPoint x: 287, startPoint y: 450, endPoint x: 309, endPoint y: 450, distance: 22.3
click at [309, 448] on div "[DATE] – [DATE] 09/30 – 10/06 10/07 – 10/13 10/14 – 10/20 10/21 – 10/27 10/28 –…" at bounding box center [748, 341] width 945 height 213
click at [684, 116] on input "text" at bounding box center [737, 121] width 138 height 33
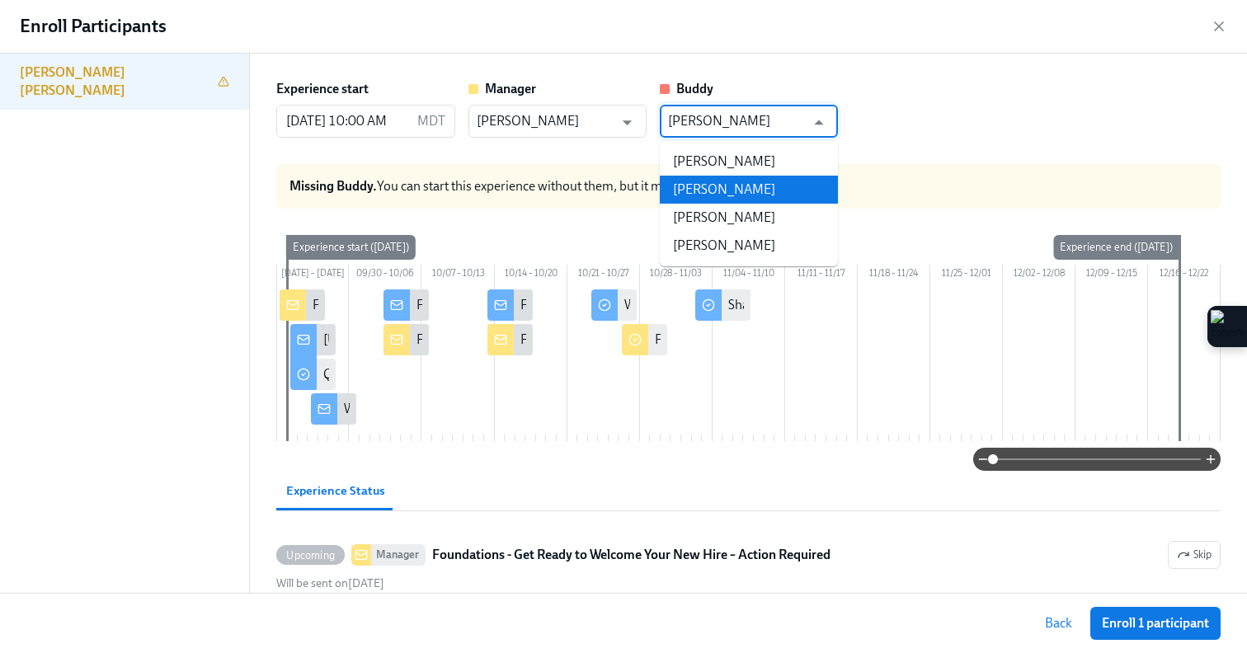
click at [749, 196] on li "[PERSON_NAME]" at bounding box center [749, 190] width 178 height 28
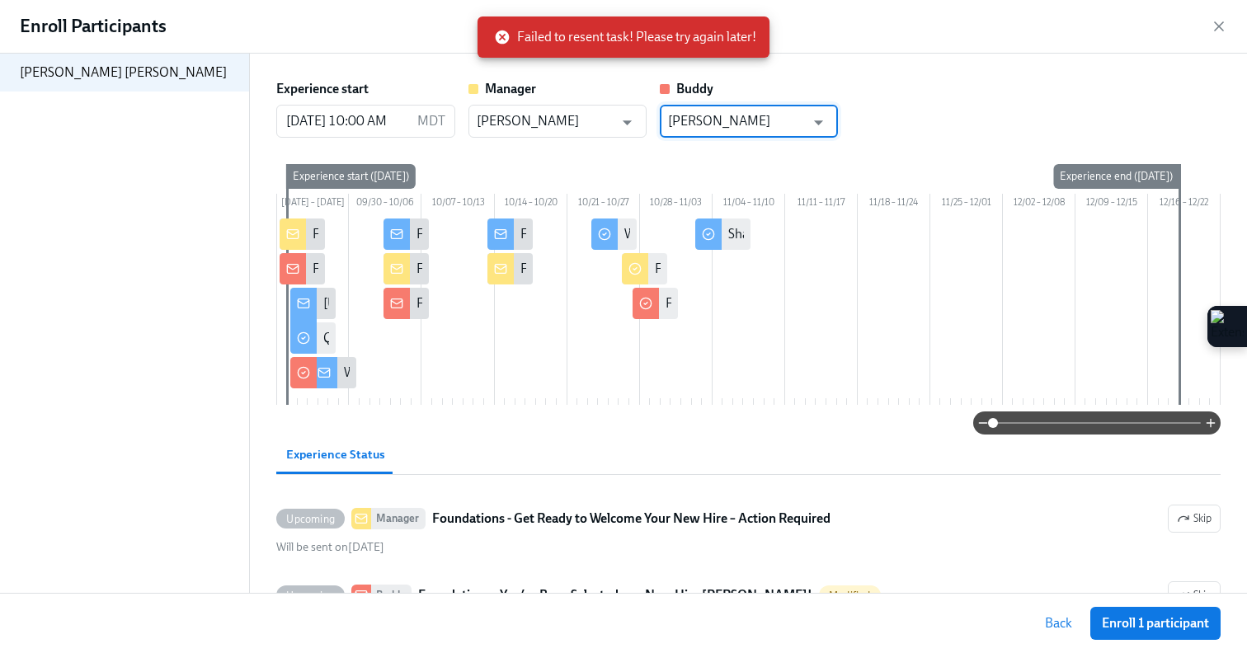
type input "[PERSON_NAME]"
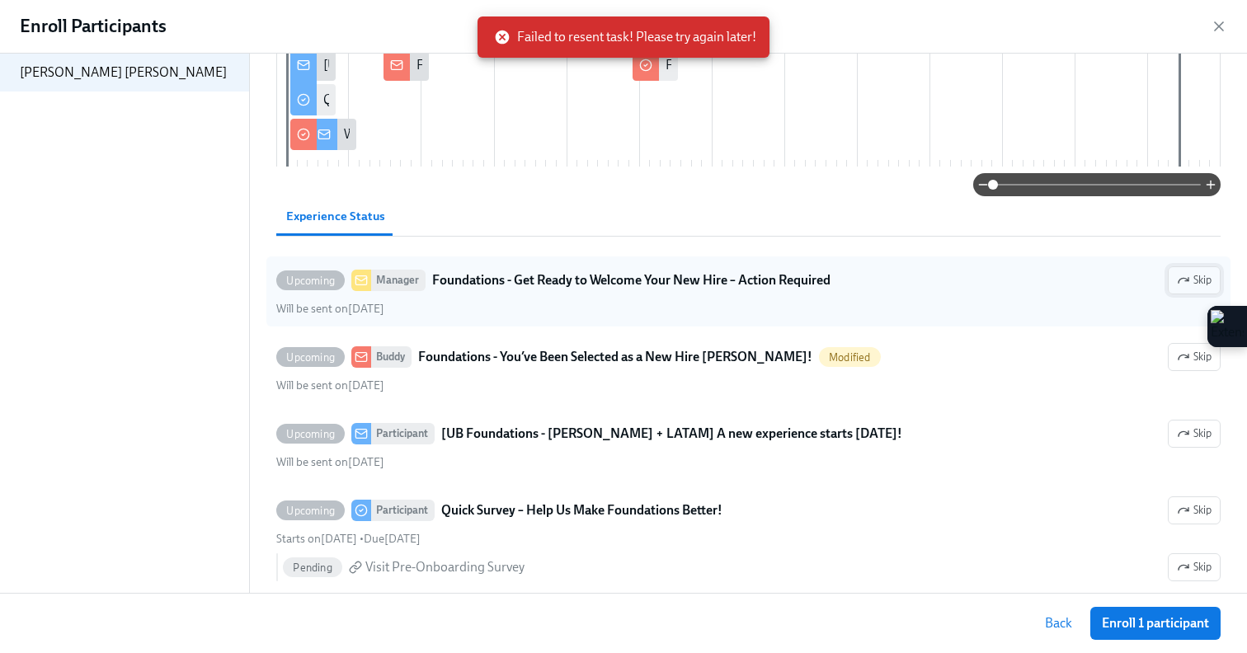
click at [1179, 287] on icon "button" at bounding box center [1183, 280] width 13 height 13
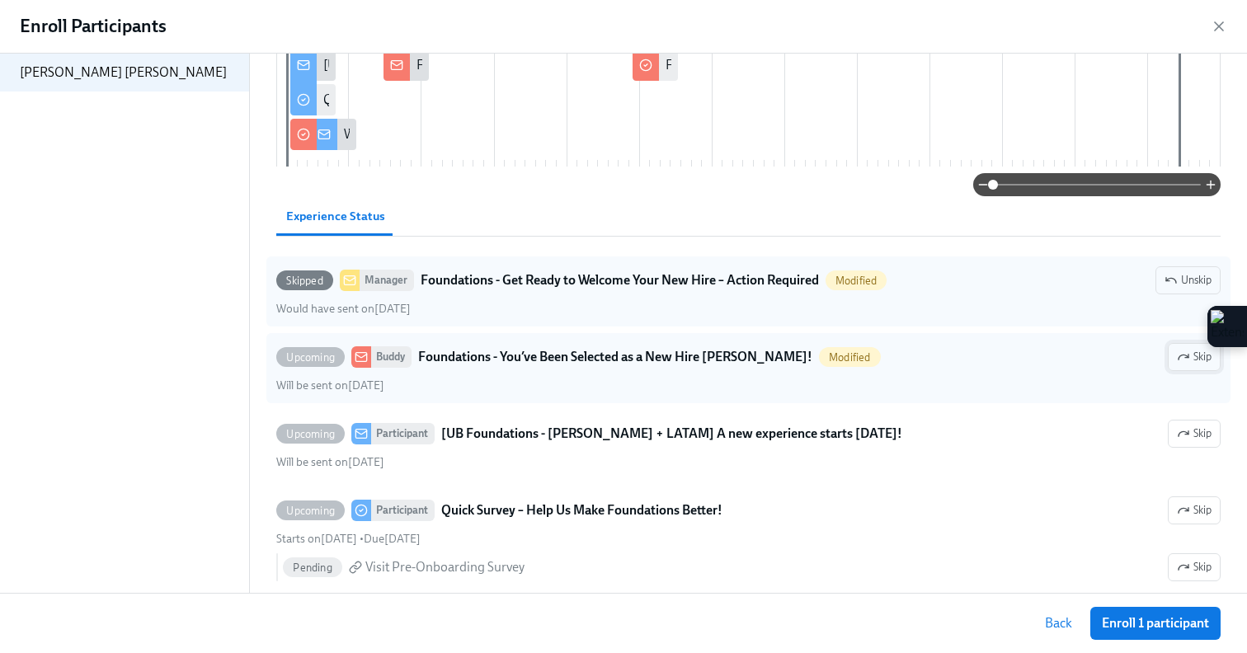
click at [1177, 364] on icon "button" at bounding box center [1183, 357] width 13 height 13
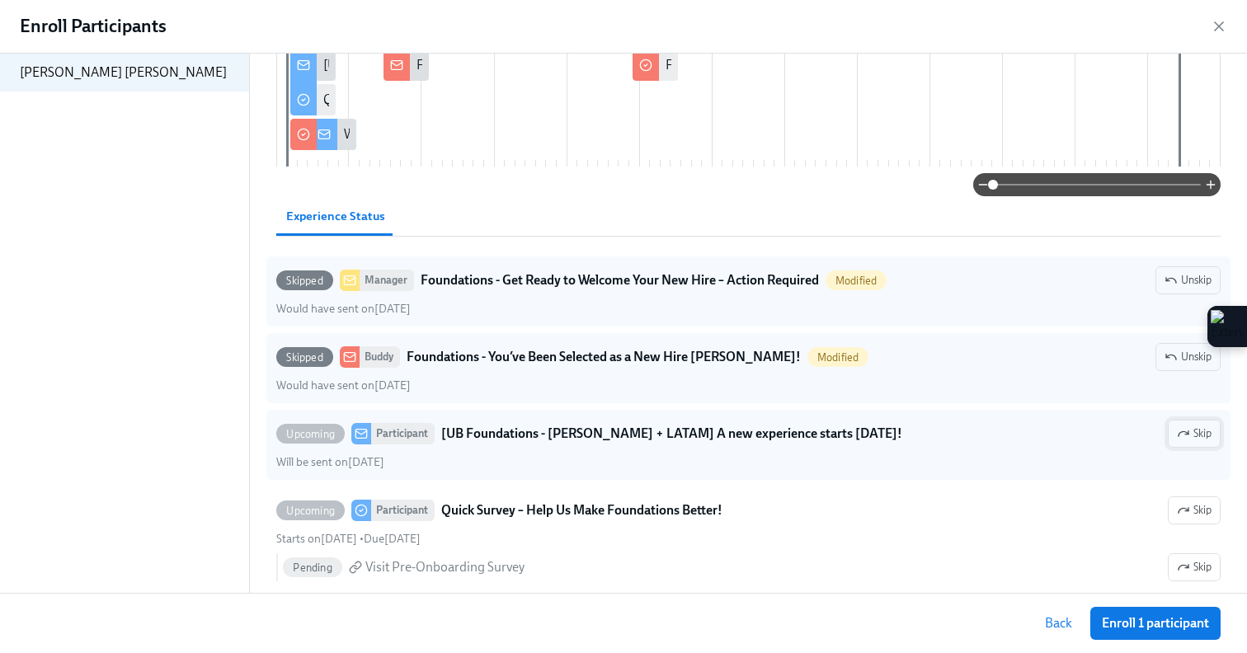
click at [1205, 442] on span "Skip" at bounding box center [1194, 434] width 35 height 17
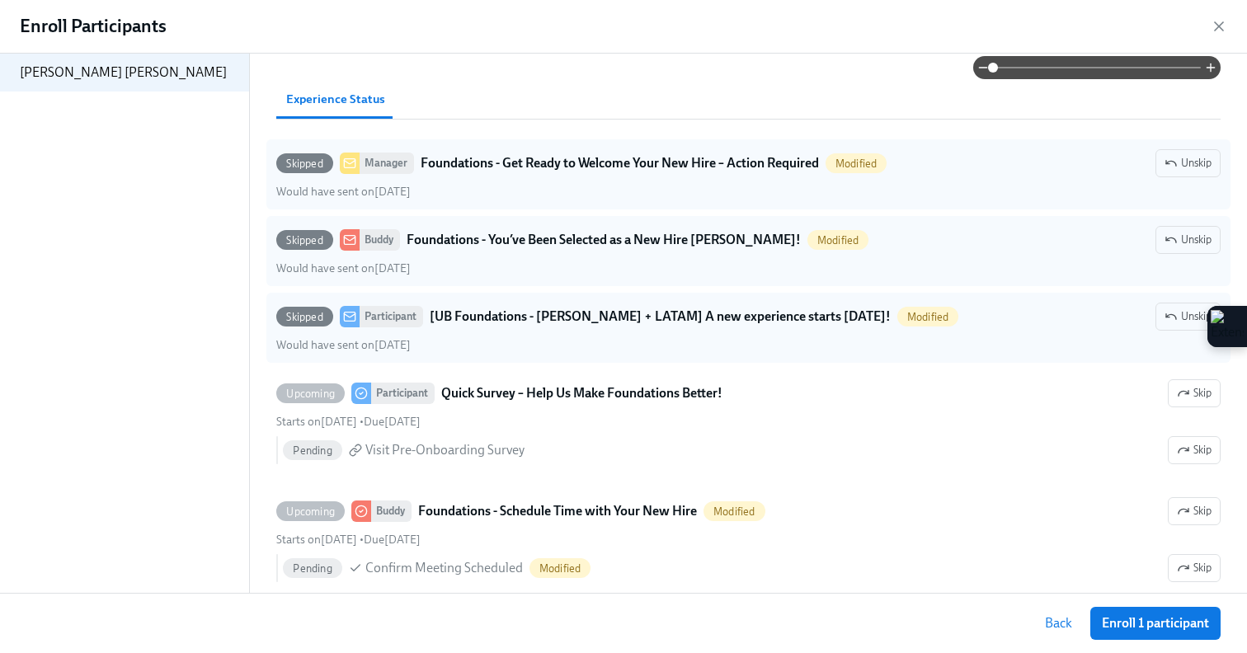
scroll to position [365, 0]
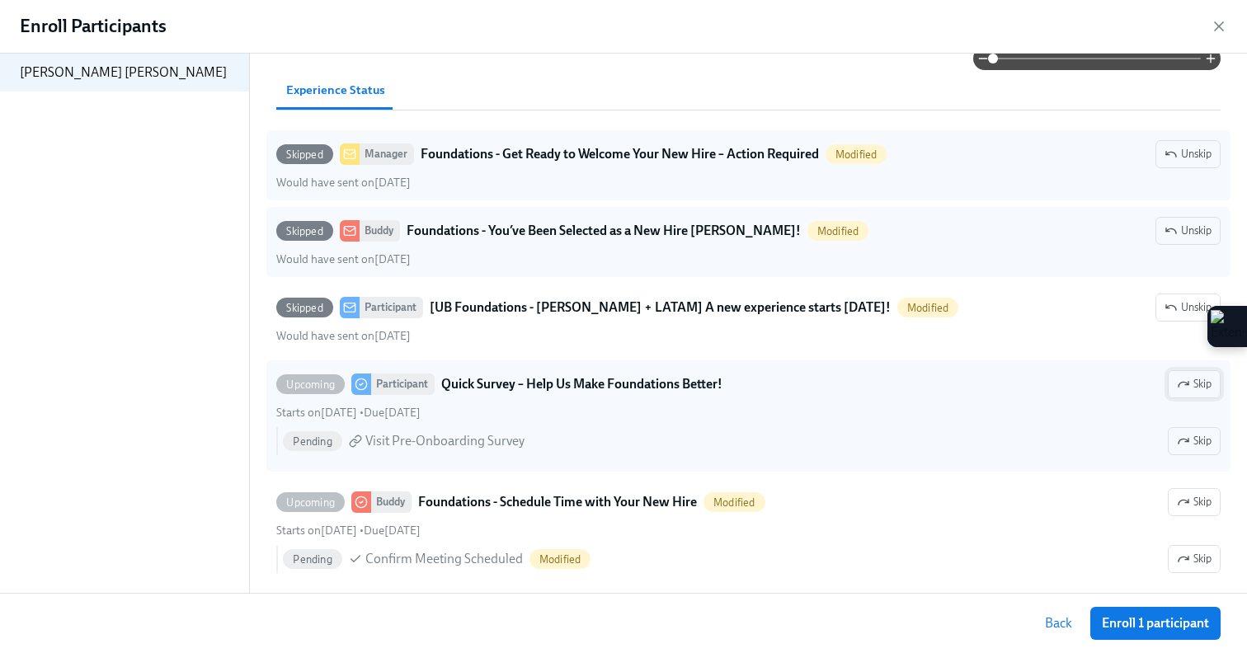
click at [1179, 387] on icon "button" at bounding box center [1184, 384] width 10 height 5
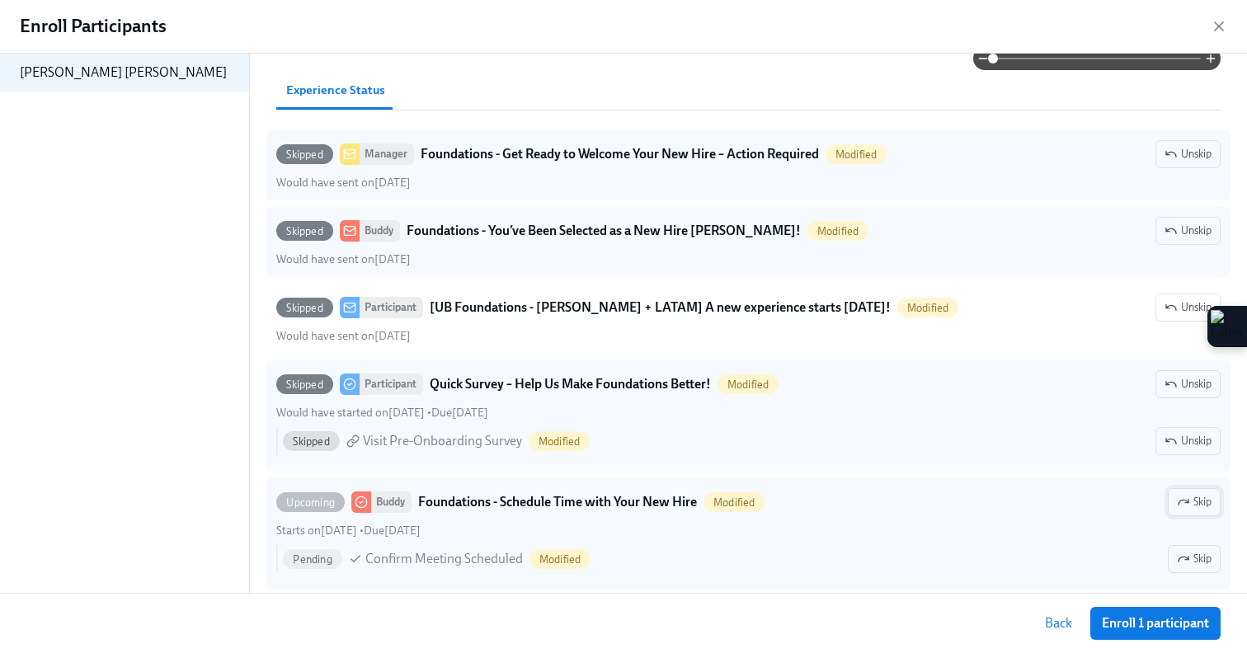
click at [1184, 509] on button "Skip" at bounding box center [1194, 502] width 53 height 28
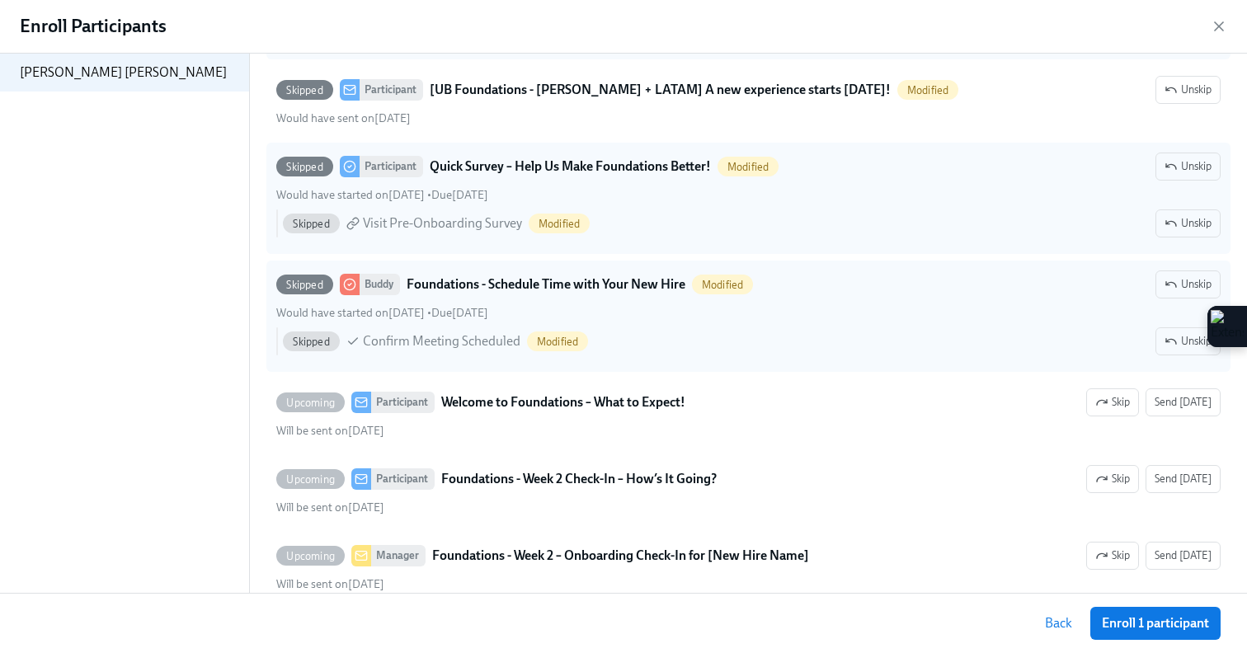
scroll to position [583, 0]
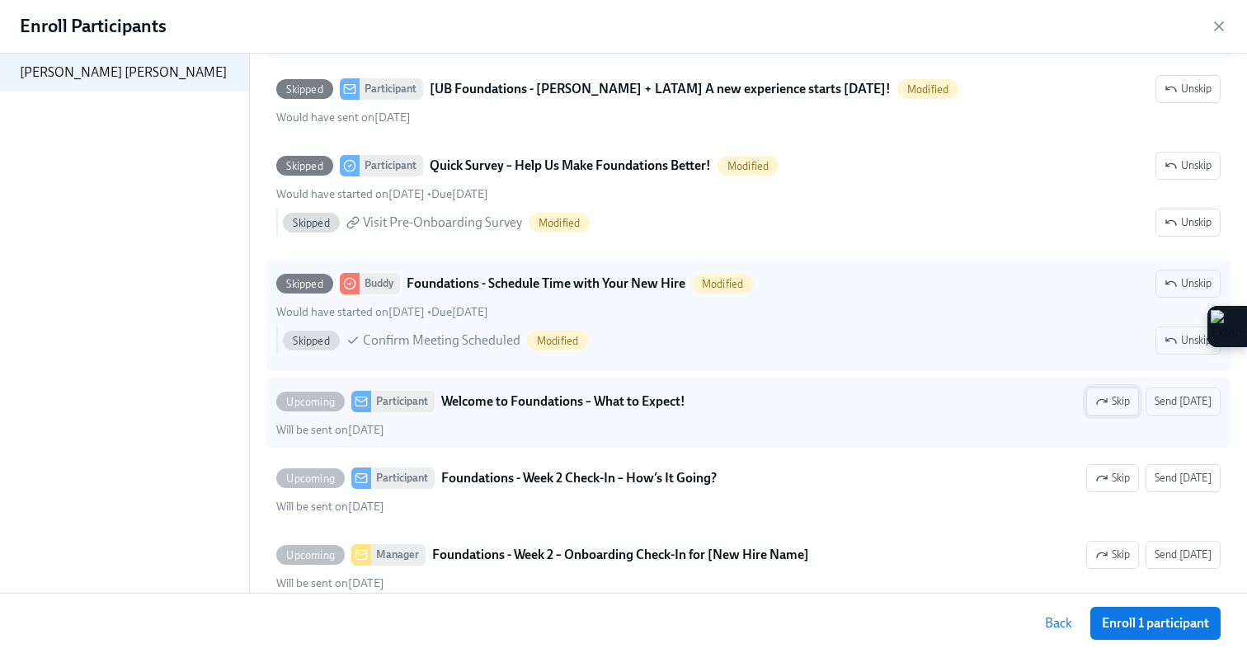
click at [1124, 410] on span "Skip" at bounding box center [1113, 402] width 35 height 17
click at [1166, 628] on span "Enroll 1 participant" at bounding box center [1155, 623] width 107 height 17
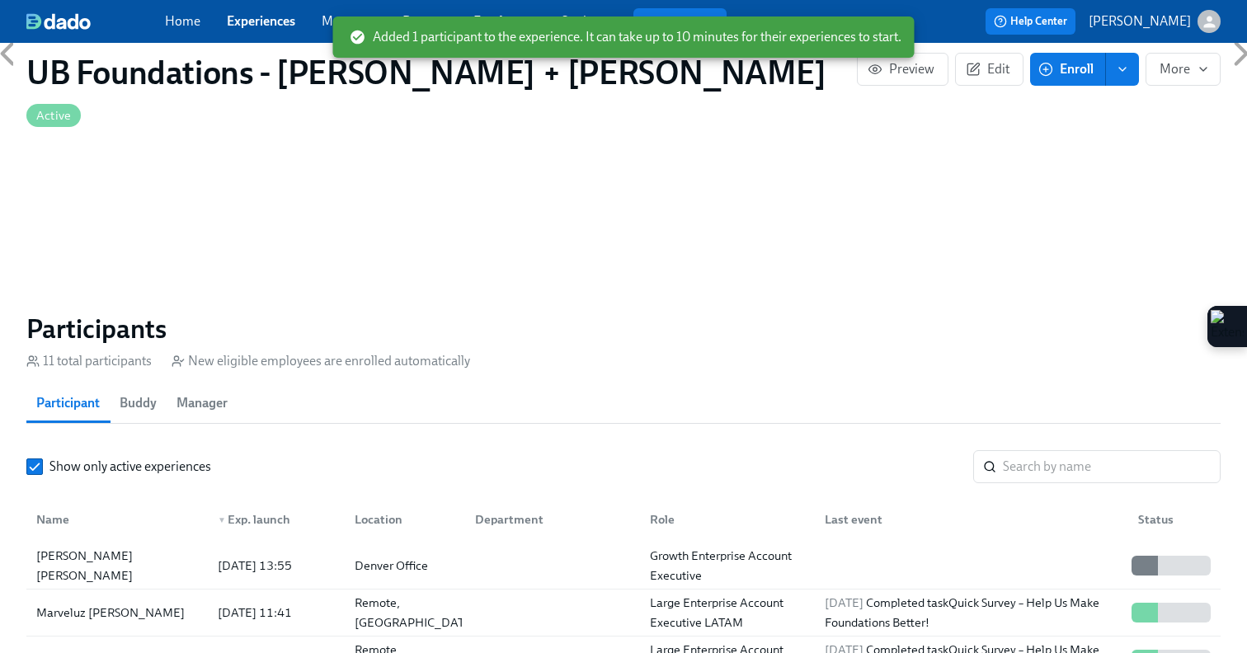
scroll to position [0, 6874]
click at [276, 556] on div "[DATE] 13:55" at bounding box center [254, 566] width 87 height 20
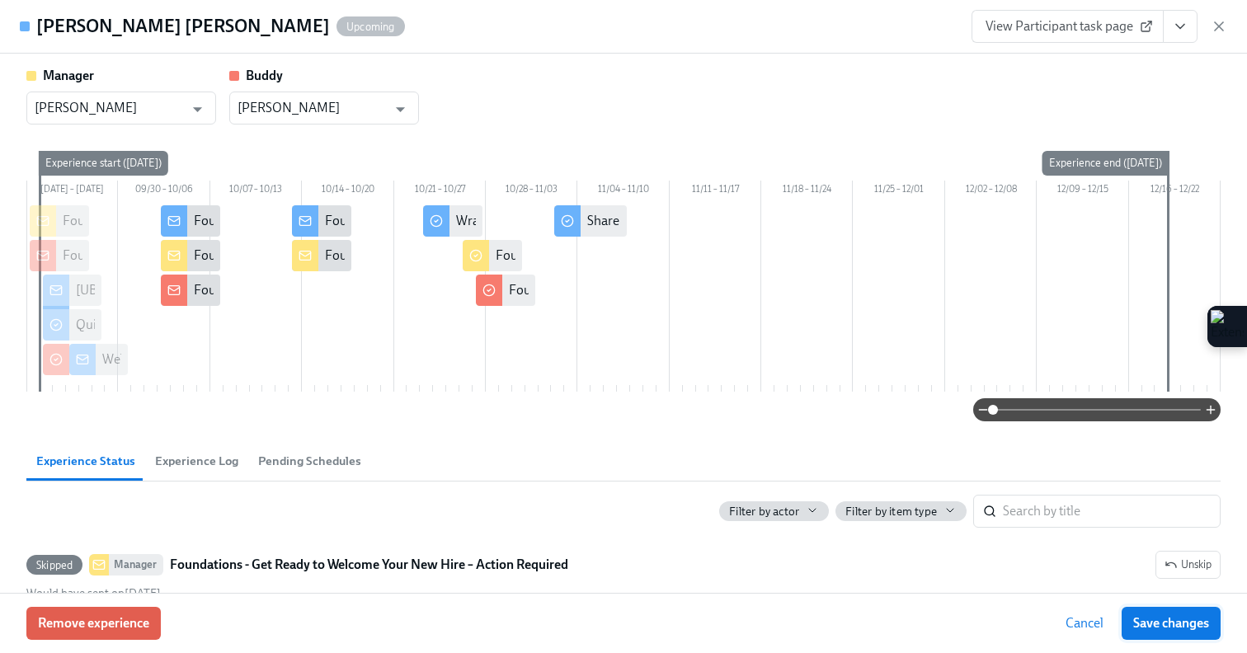
click at [1157, 627] on span "Save changes" at bounding box center [1172, 623] width 76 height 17
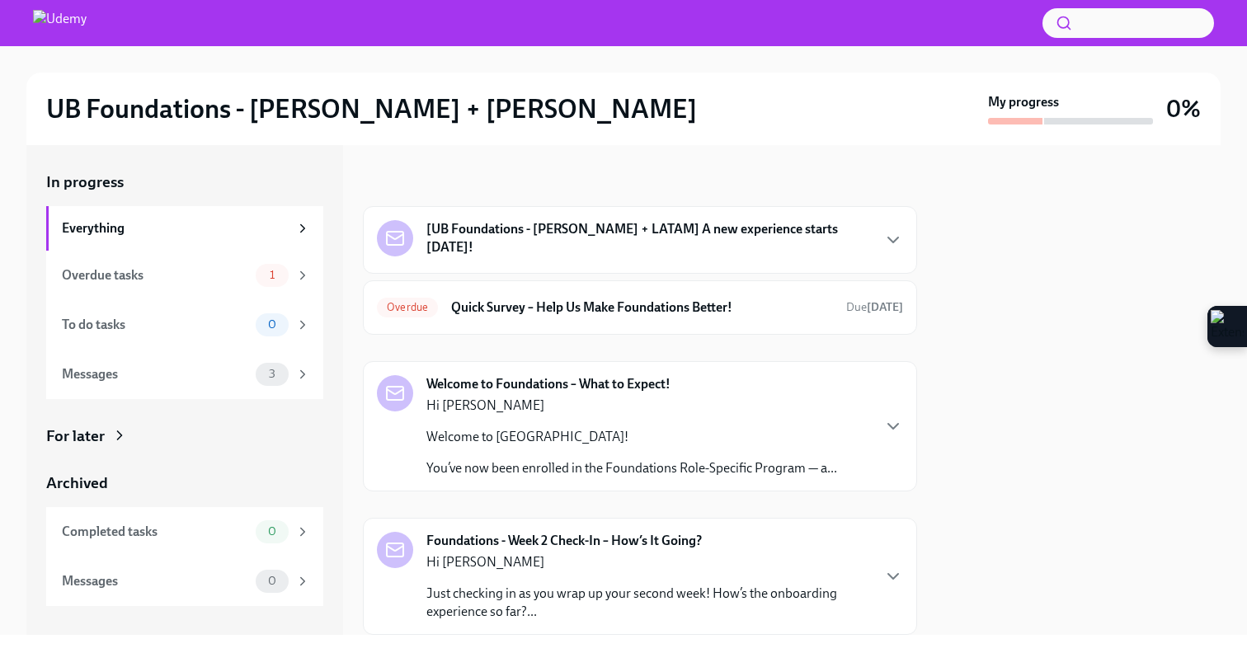
scroll to position [49, 0]
